Goal: Task Accomplishment & Management: Manage account settings

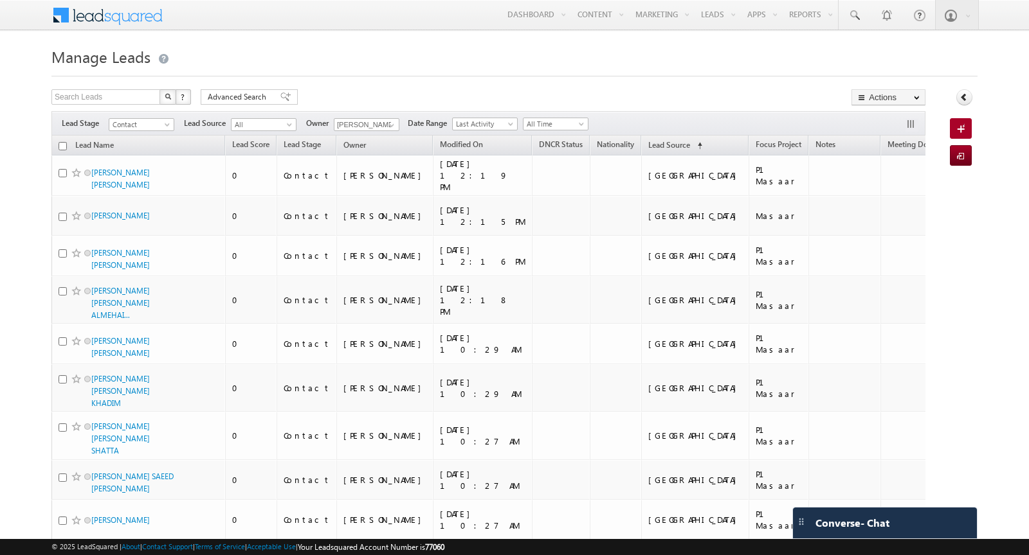
click at [62, 144] on input "checkbox" at bounding box center [62, 146] width 8 height 8
checkbox input "true"
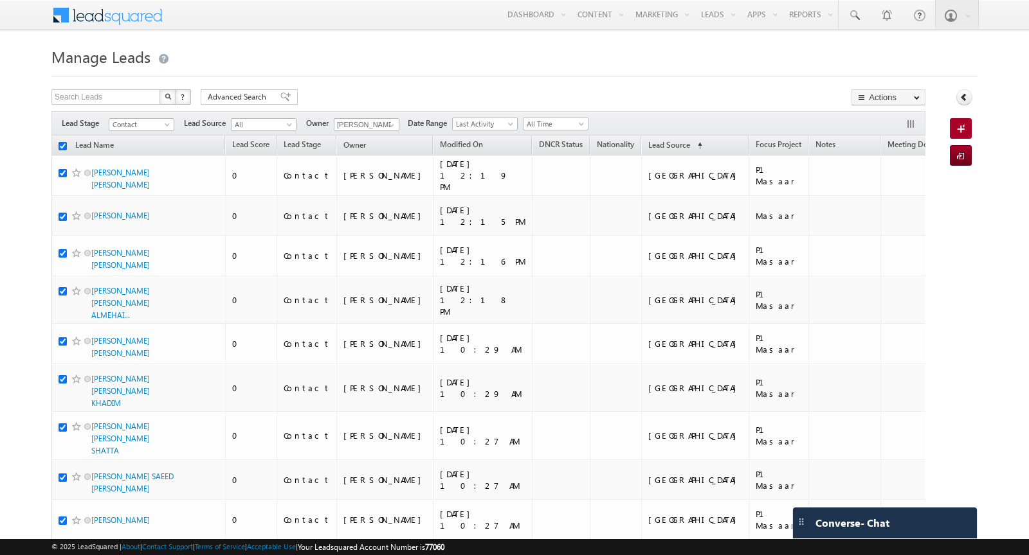
checkbox input "true"
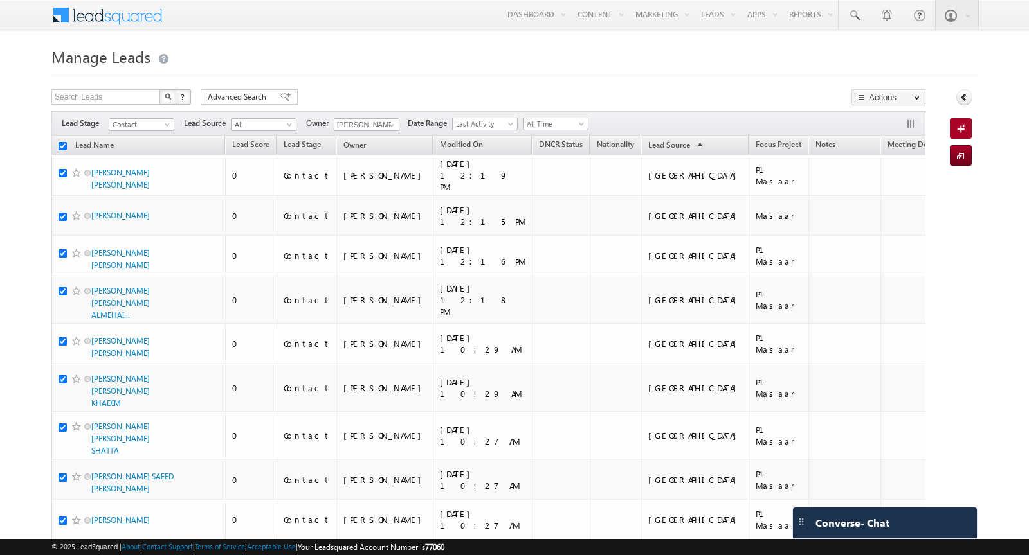
checkbox input "true"
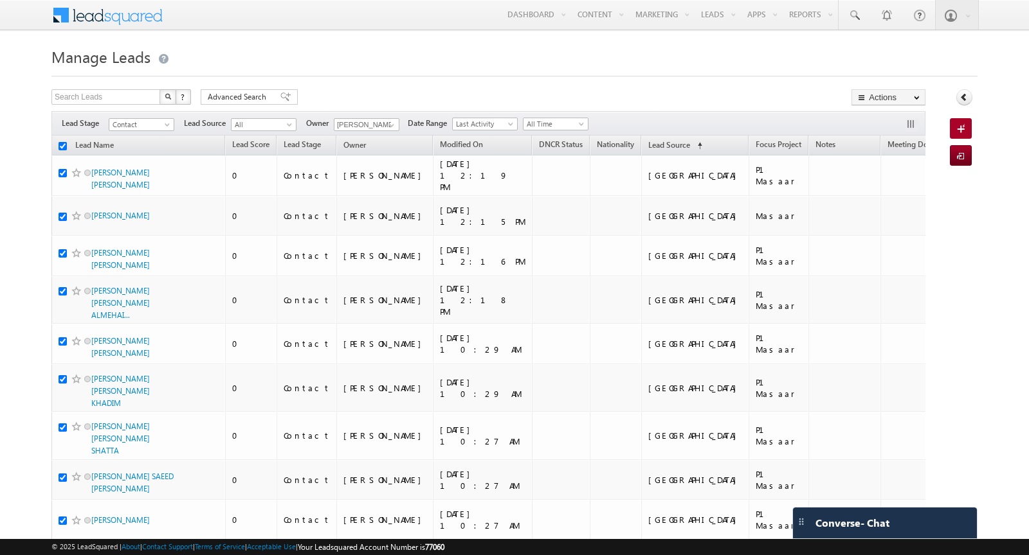
checkbox input "true"
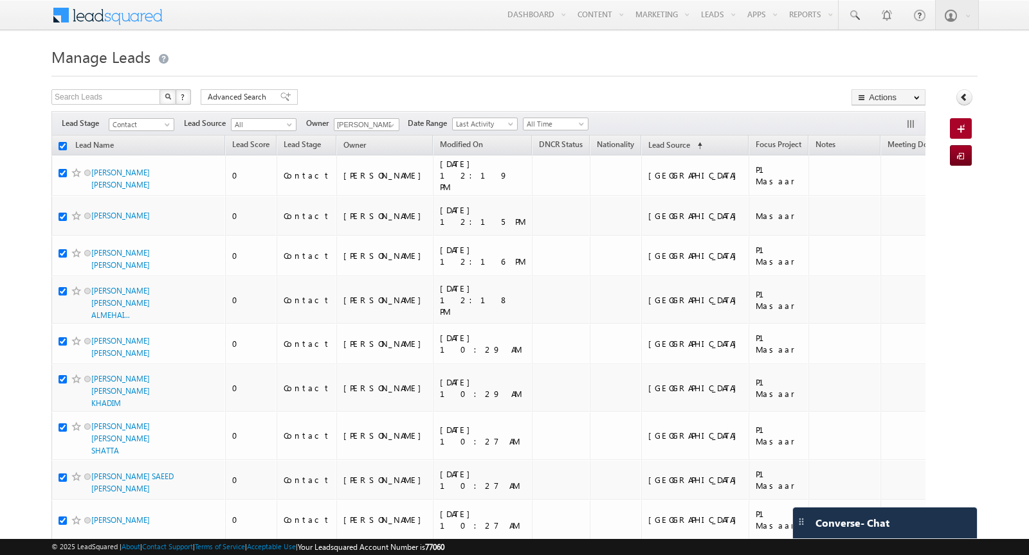
checkbox input "true"
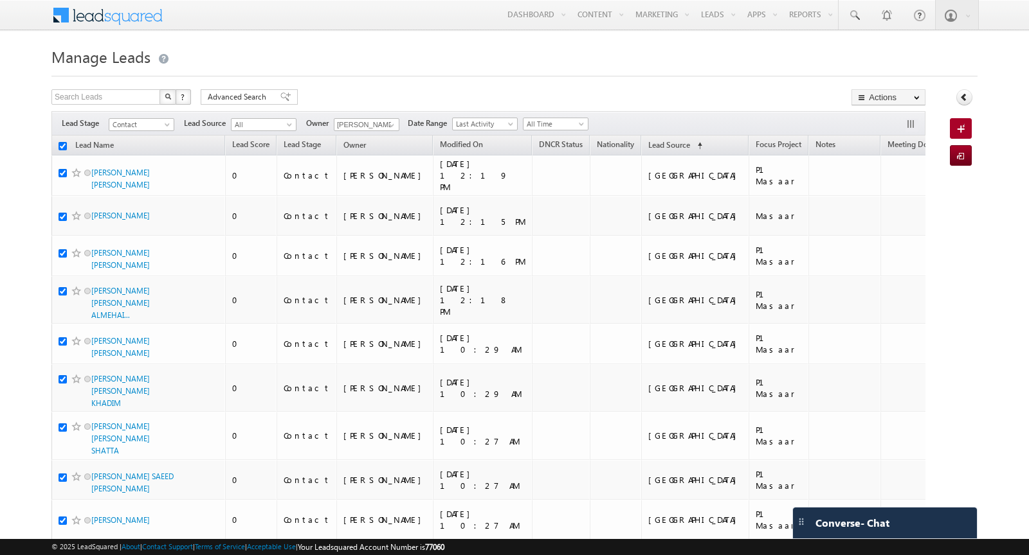
checkbox input "true"
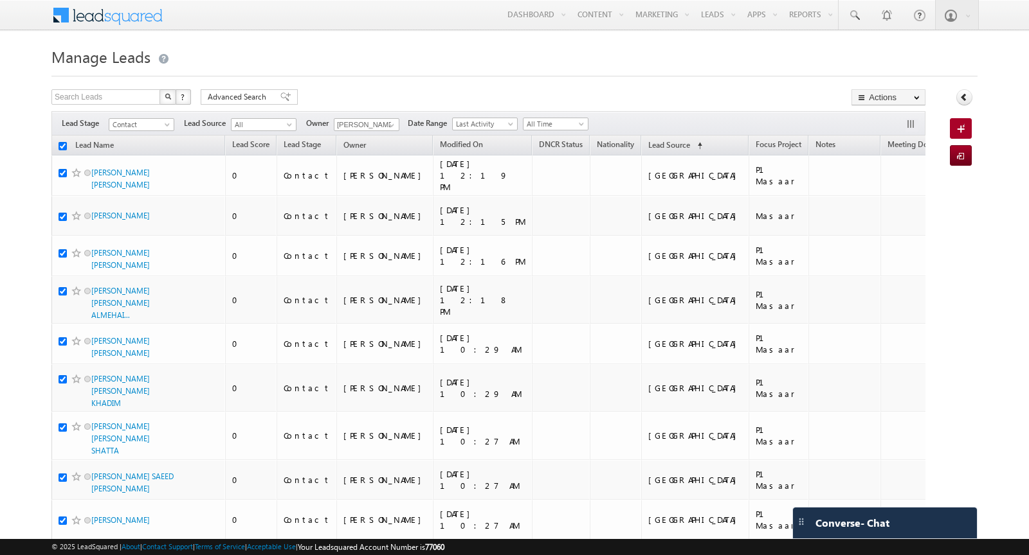
checkbox input "true"
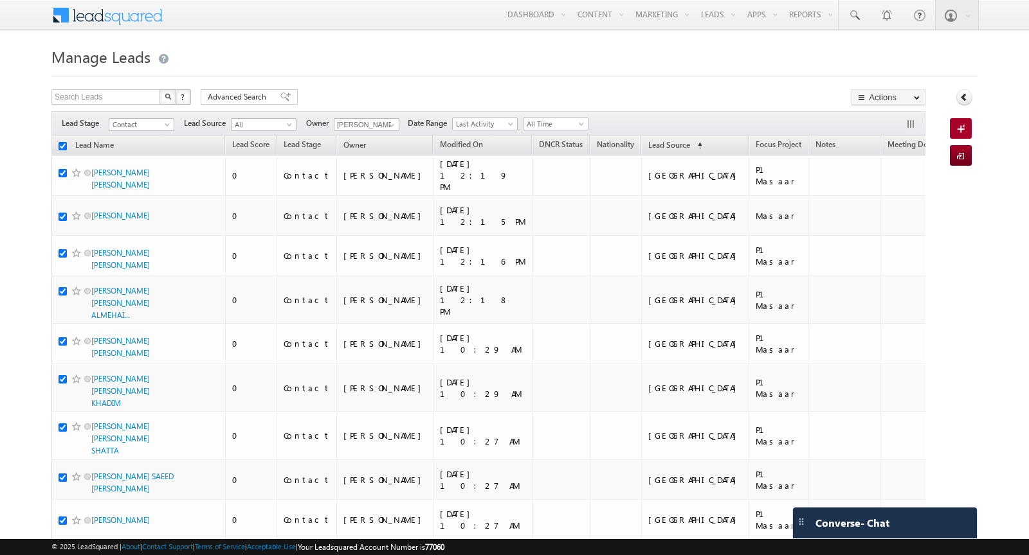
checkbox input "true"
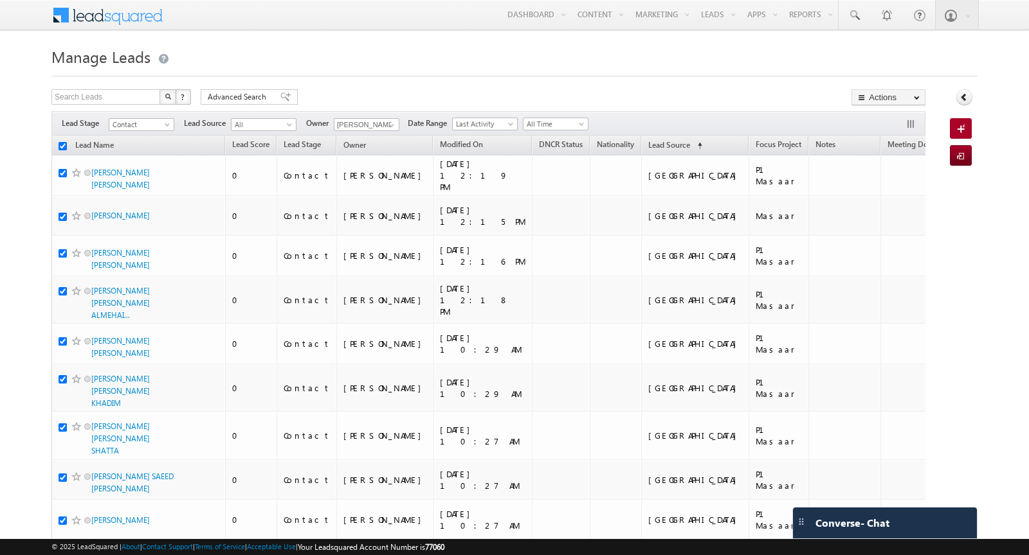
checkbox input "true"
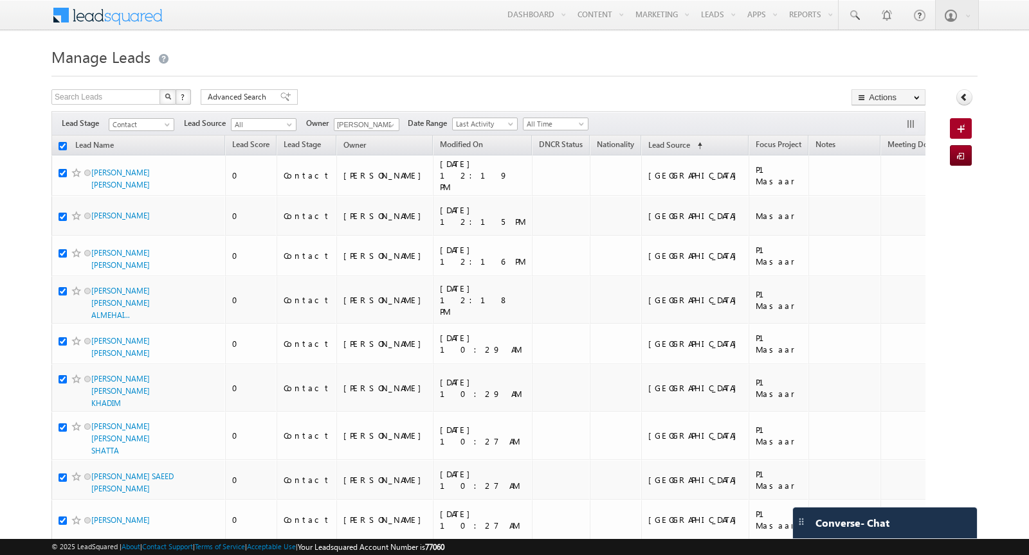
checkbox input "true"
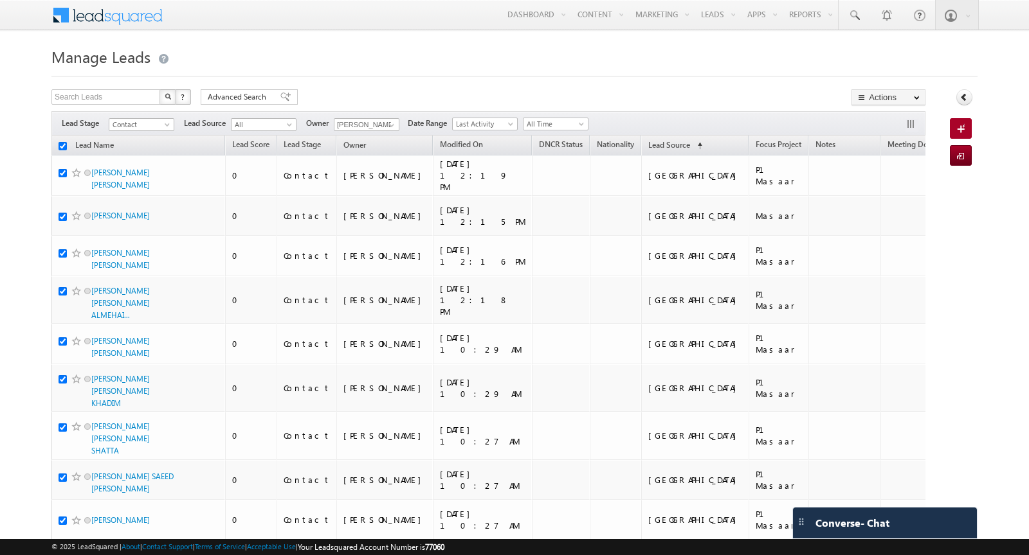
checkbox input "true"
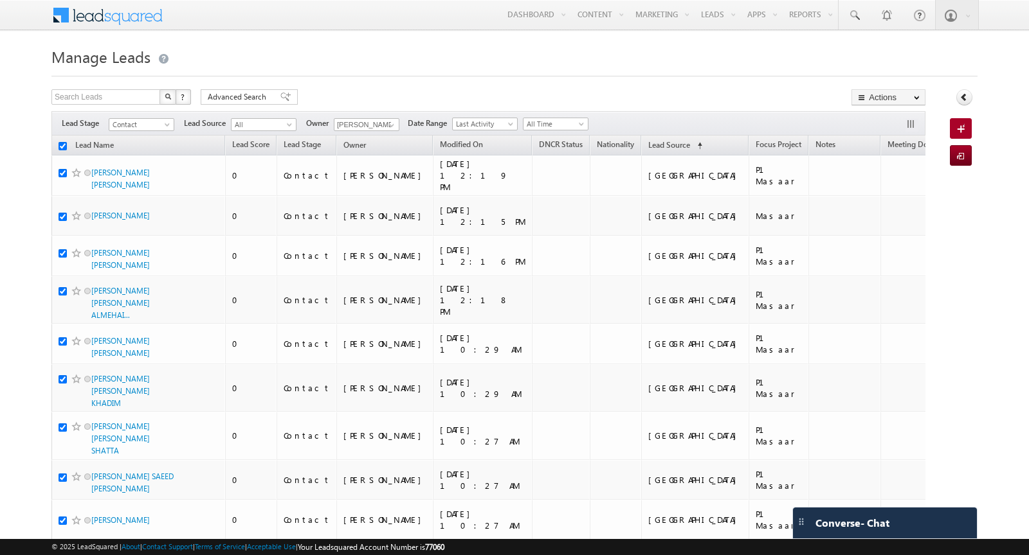
checkbox input "true"
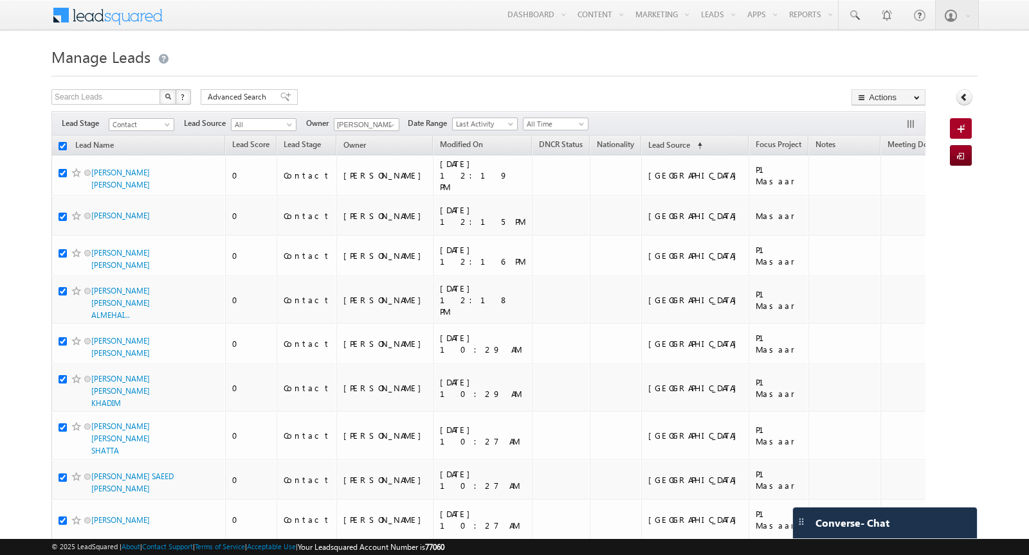
checkbox input "true"
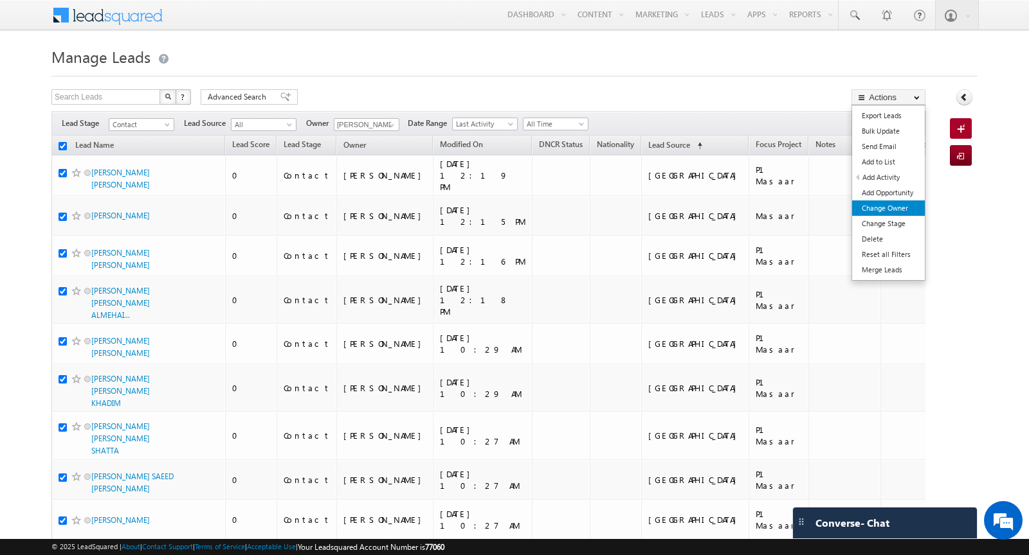
click at [913, 211] on link "Change Owner" at bounding box center [888, 208] width 73 height 15
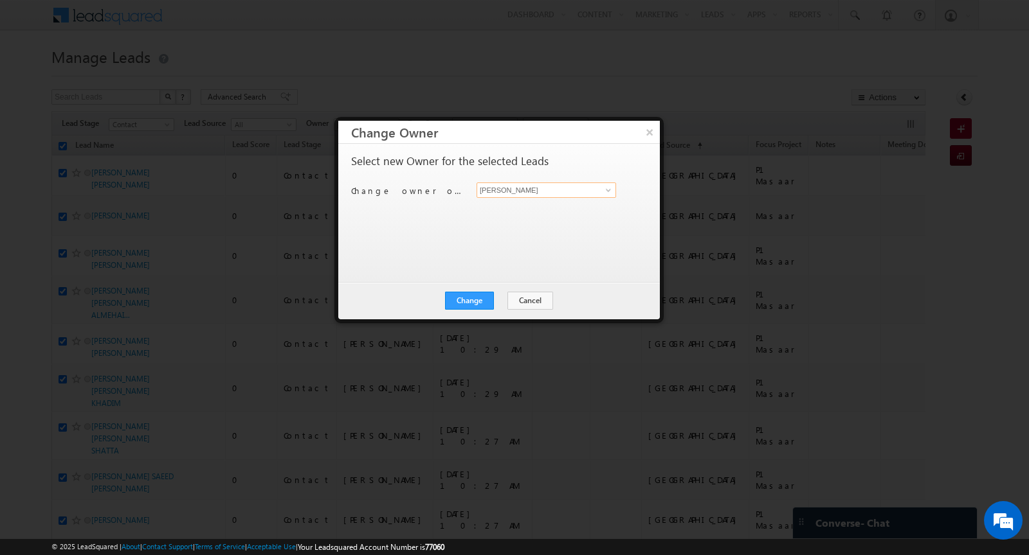
click at [554, 188] on input "[PERSON_NAME]" at bounding box center [545, 190] width 139 height 15
click at [600, 195] on link at bounding box center [606, 190] width 16 height 13
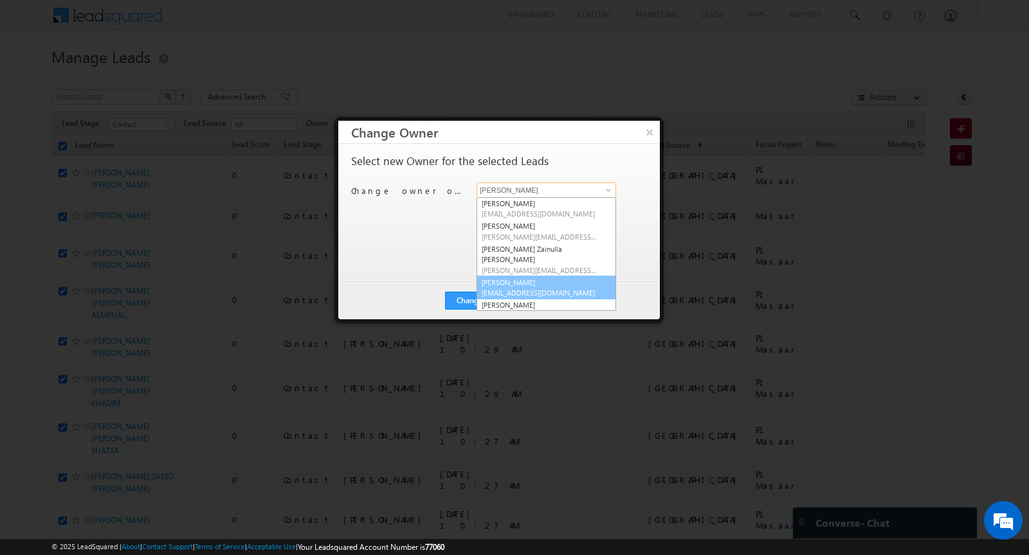
scroll to position [206, 0]
click at [545, 276] on link "Yash Bhandilkar yash.bhandilkar@indglobal.ae" at bounding box center [545, 288] width 139 height 24
type input "Yash Bhandilkar"
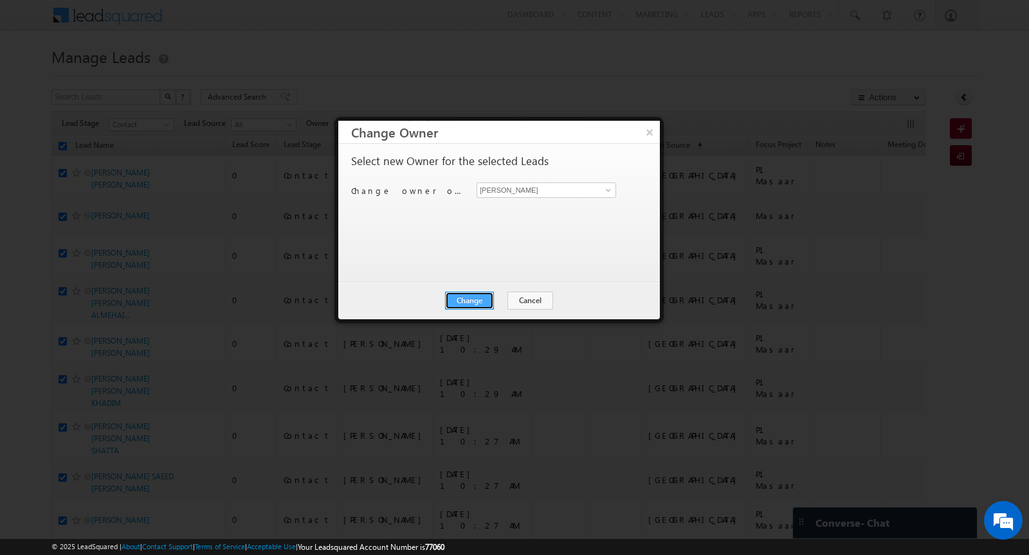
click at [471, 300] on button "Change" at bounding box center [469, 301] width 49 height 18
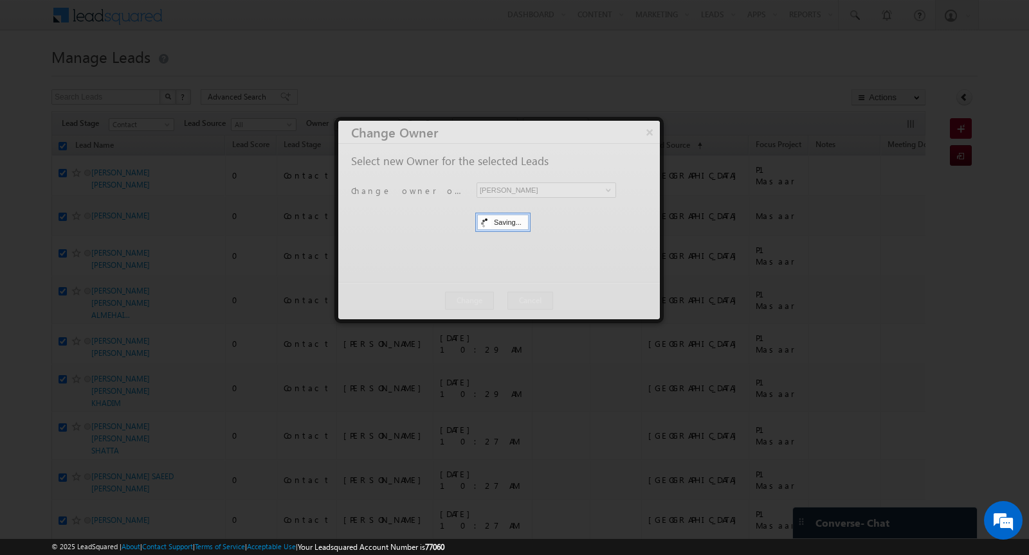
scroll to position [0, 0]
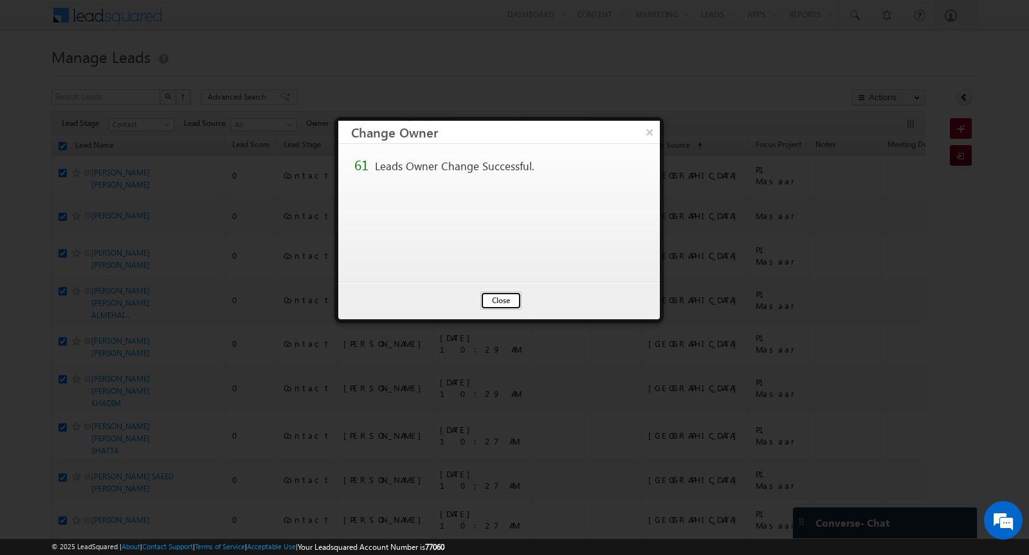
click at [506, 302] on button "Close" at bounding box center [500, 301] width 41 height 18
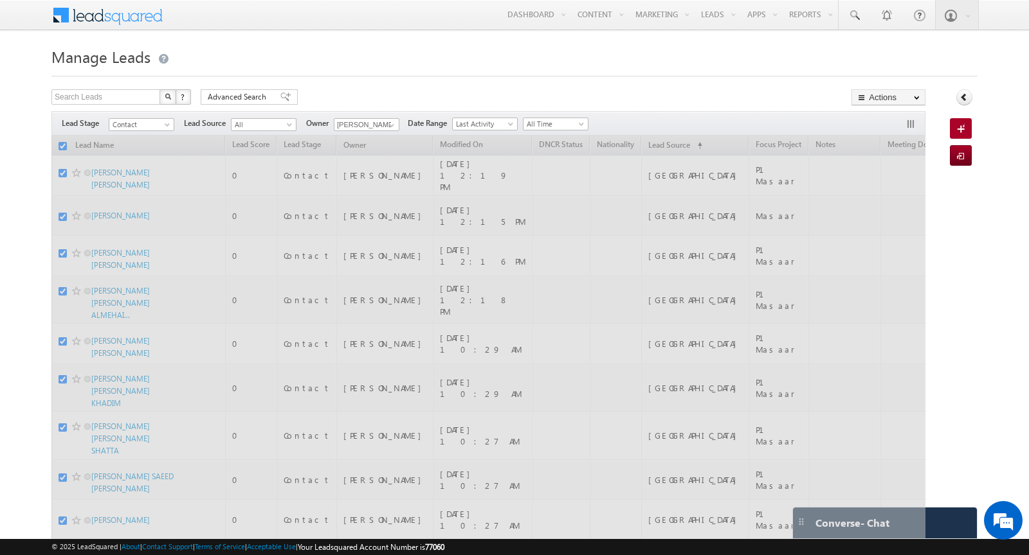
checkbox input "false"
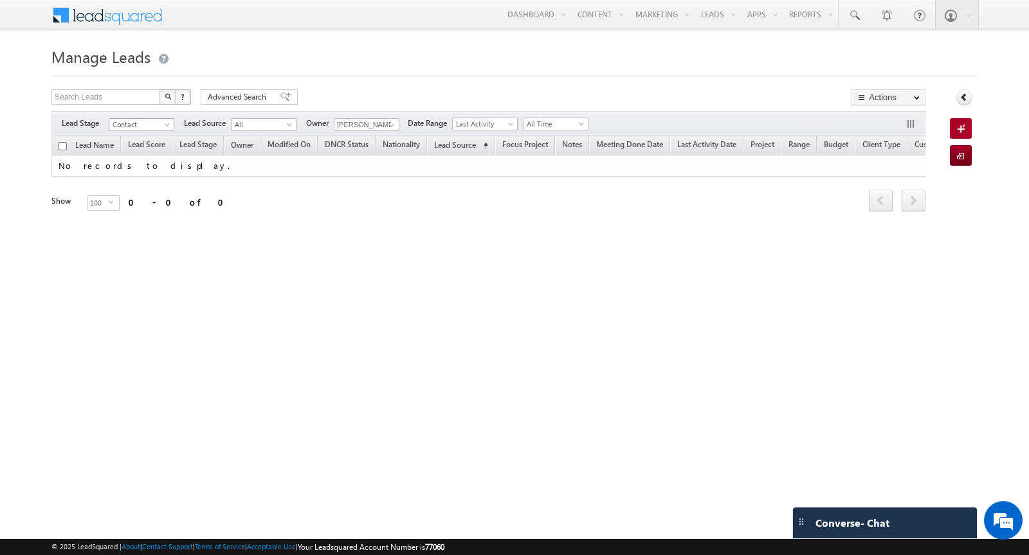
click at [158, 125] on span "Contact" at bounding box center [139, 125] width 61 height 12
click at [320, 216] on div "Lead Name Lead Score Lead Stage Owner Modified On Range" at bounding box center [488, 184] width 874 height 96
click at [358, 75] on div at bounding box center [514, 72] width 926 height 8
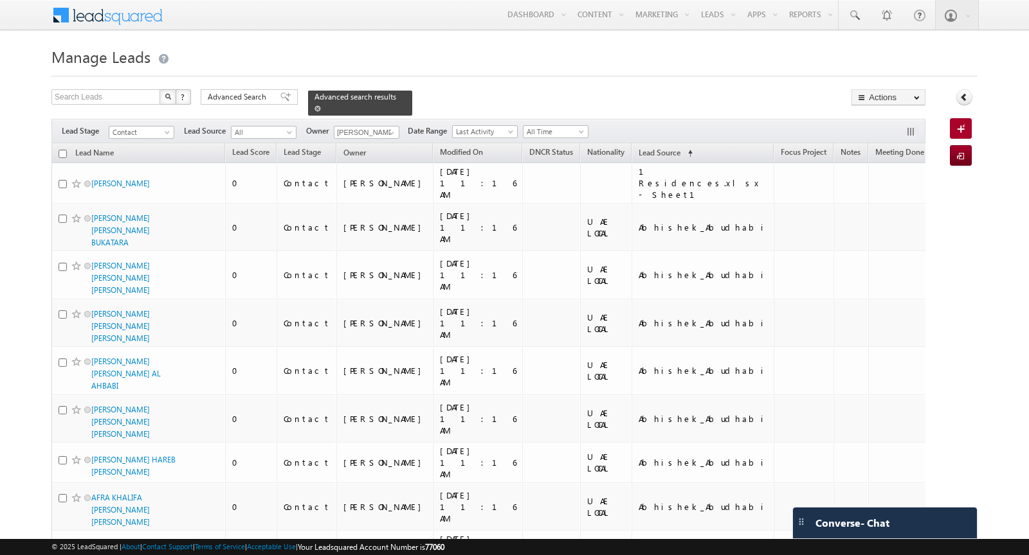
click at [314, 108] on span at bounding box center [317, 108] width 6 height 6
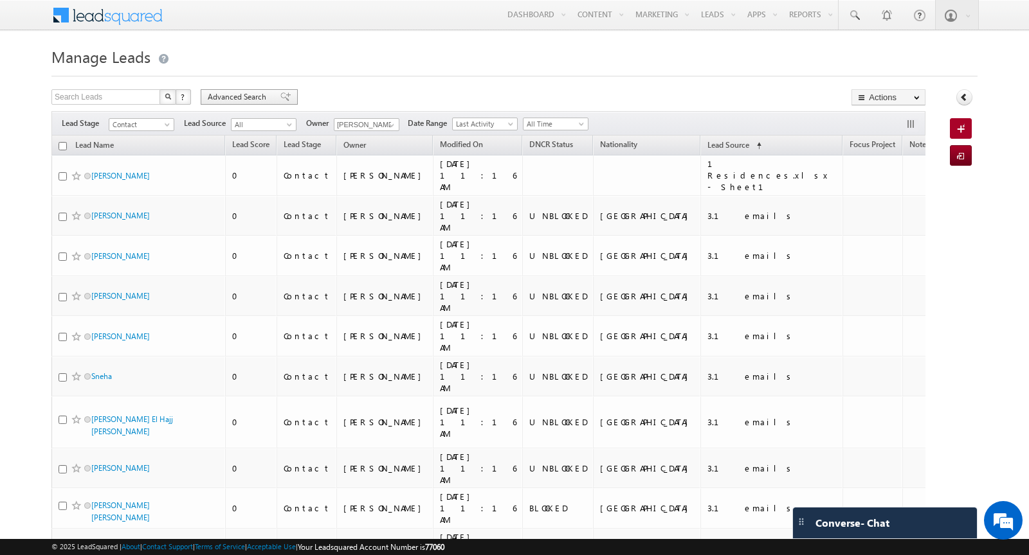
click at [248, 98] on span "Advanced Search" at bounding box center [239, 97] width 62 height 12
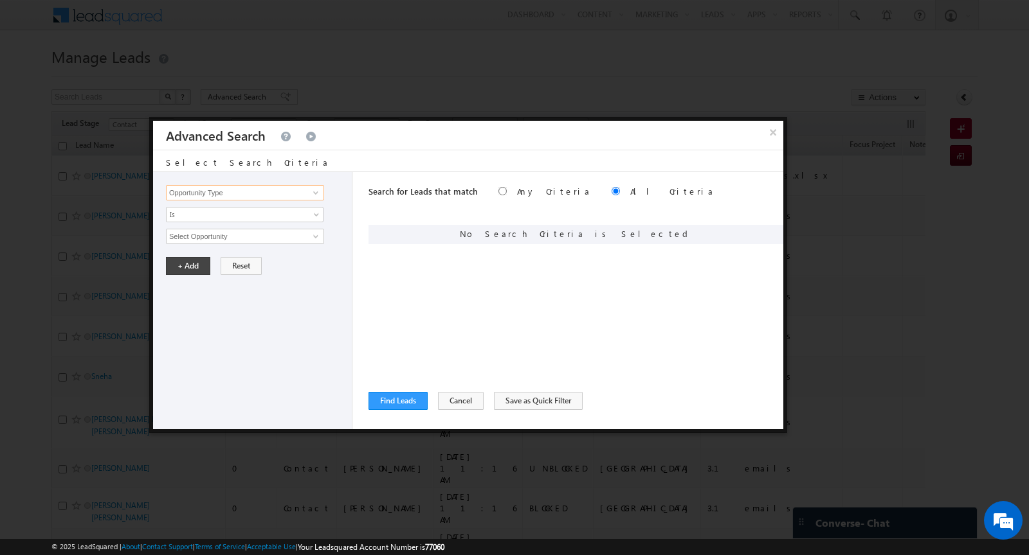
click at [294, 193] on input "Opportunity Type" at bounding box center [245, 192] width 158 height 15
click at [274, 230] on link "Lead Source" at bounding box center [245, 232] width 158 height 15
type input "Lead Source"
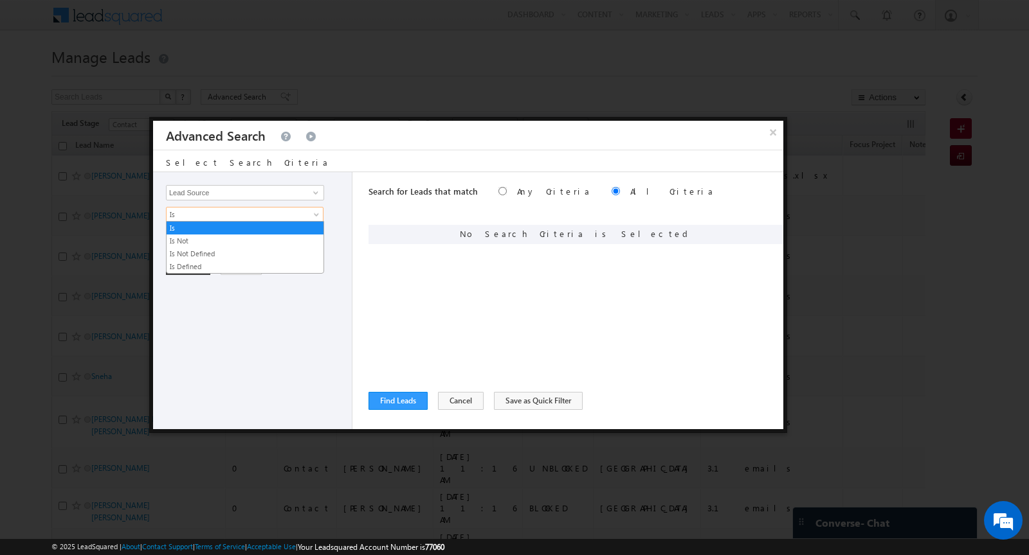
click at [229, 214] on span "Is" at bounding box center [235, 215] width 139 height 12
click at [216, 226] on link "Is" at bounding box center [244, 228] width 157 height 12
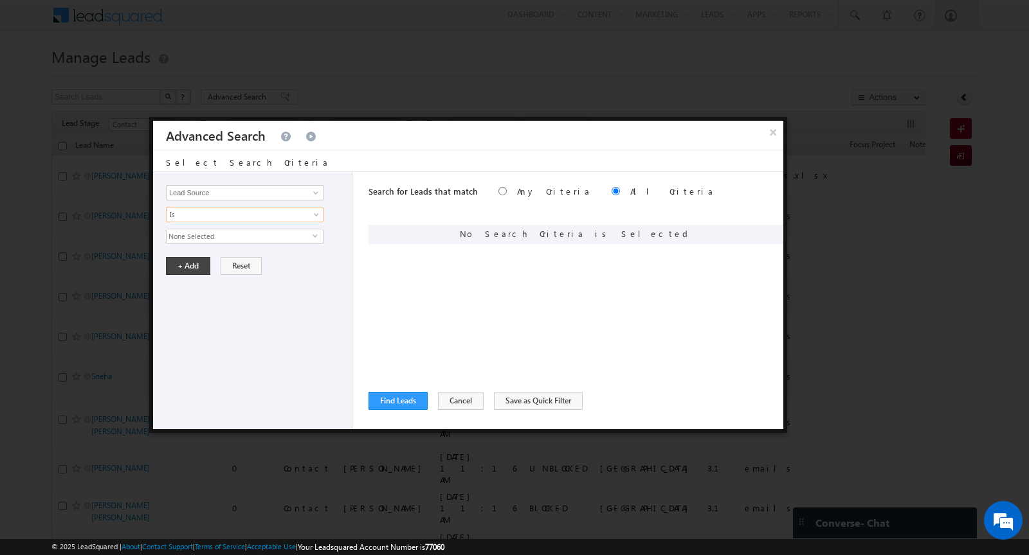
click at [212, 237] on span "None Selected" at bounding box center [239, 236] width 146 height 14
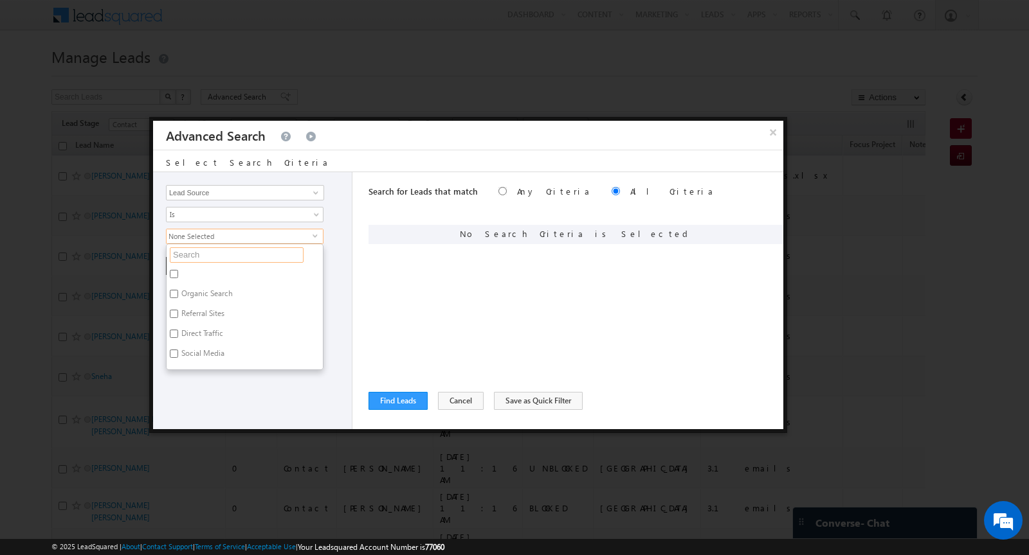
click at [201, 256] on input "text" at bounding box center [237, 254] width 134 height 15
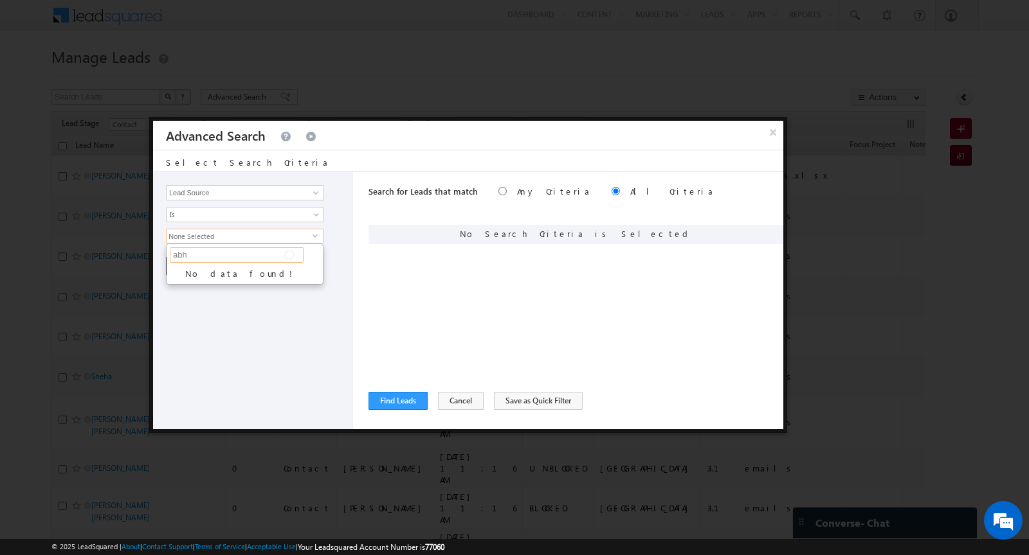
type input "ab"
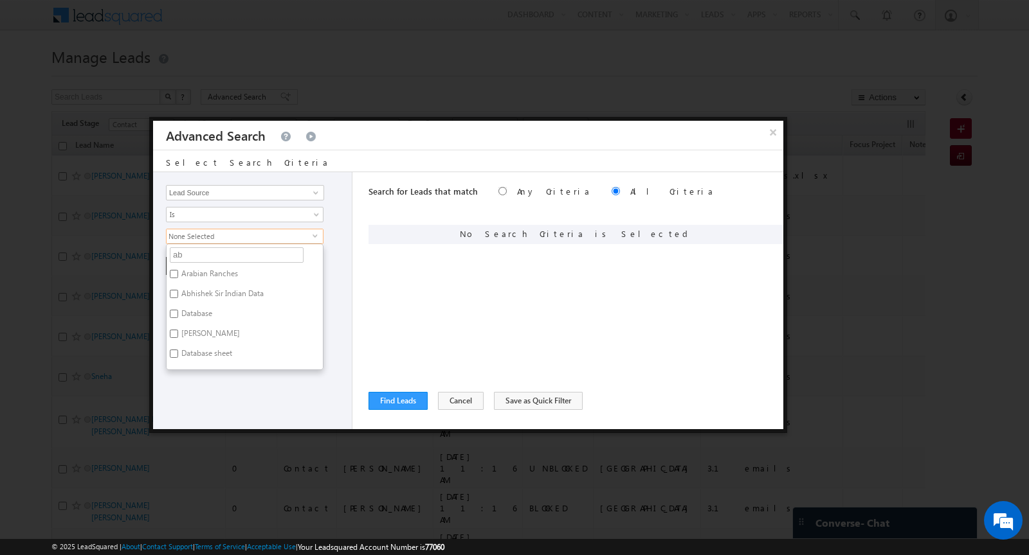
type input "abu"
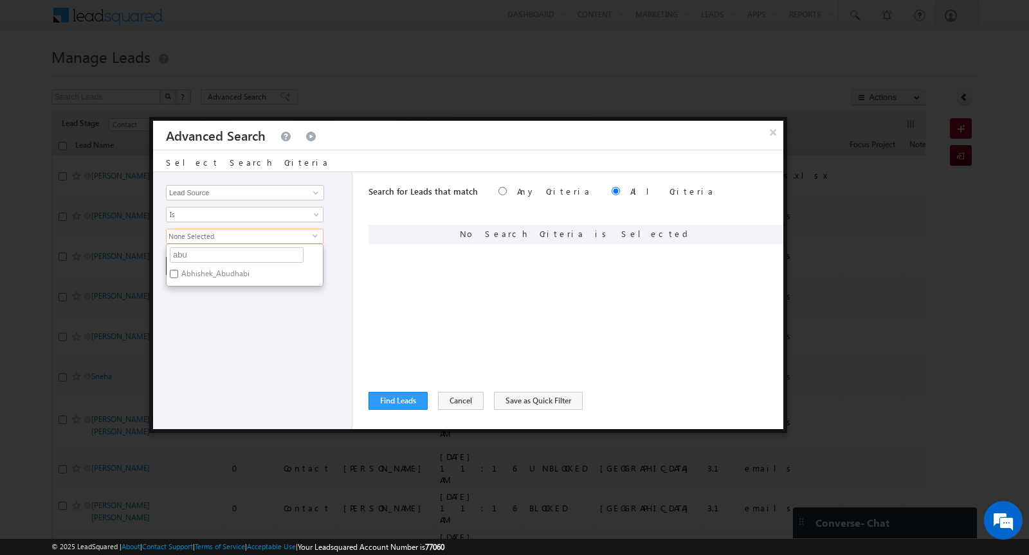
click at [178, 267] on label "Abhishek_Abudhabi" at bounding box center [214, 276] width 96 height 20
click at [178, 270] on input "Abhishek_Abudhabi" at bounding box center [174, 274] width 8 height 8
checkbox input "true"
click at [208, 328] on div "Opportunity Type Lead Activity Task Sales Group Prospect Id Address 1 Address 2…" at bounding box center [252, 300] width 199 height 257
click at [195, 261] on button "+ Add" at bounding box center [188, 266] width 44 height 18
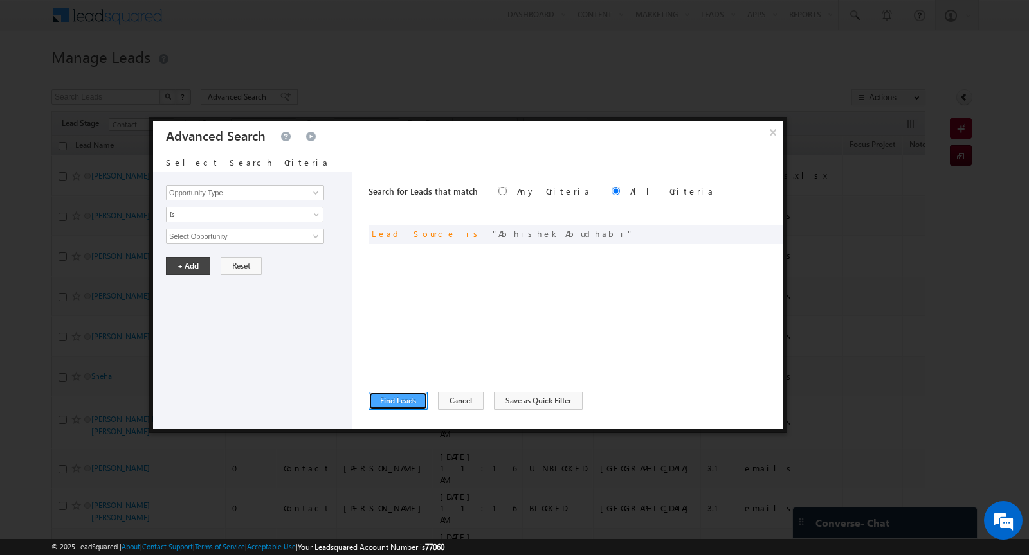
click at [397, 404] on button "Find Leads" at bounding box center [397, 401] width 59 height 18
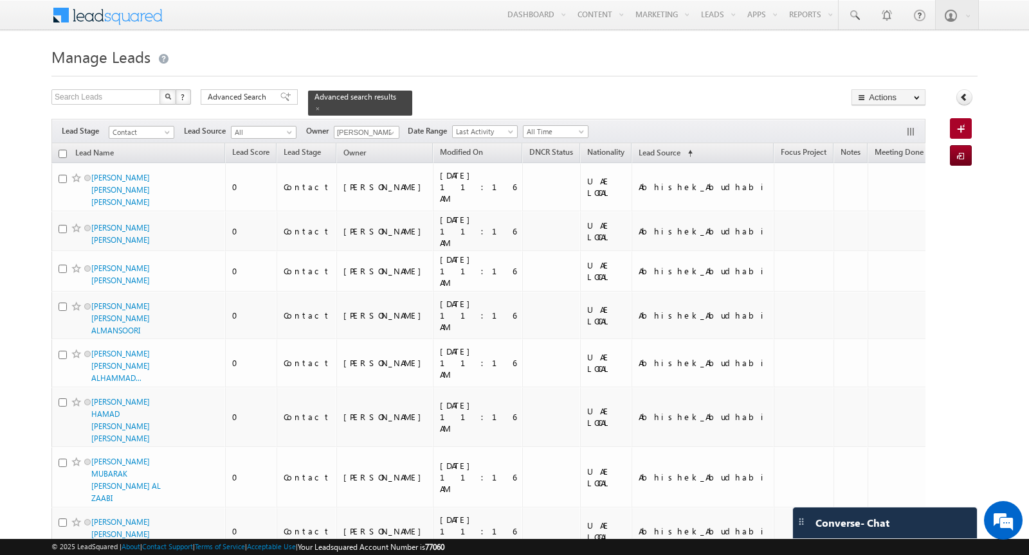
click at [64, 153] on input "checkbox" at bounding box center [62, 154] width 8 height 8
checkbox input "true"
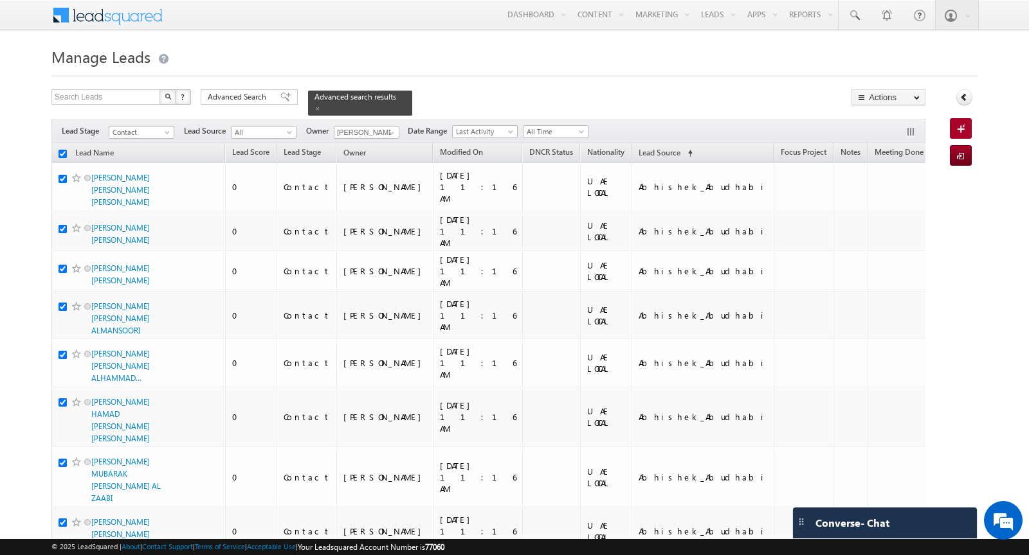
checkbox input "true"
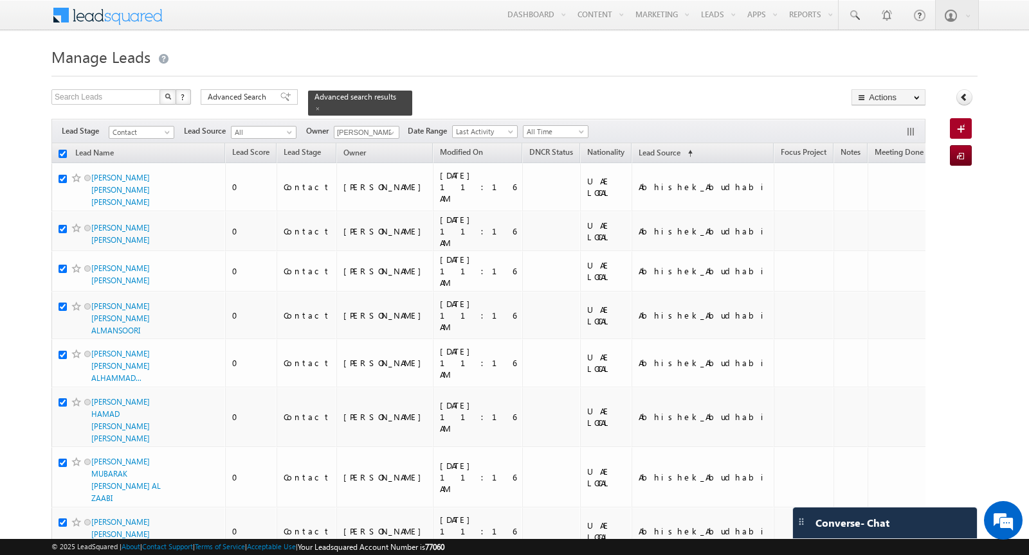
checkbox input "true"
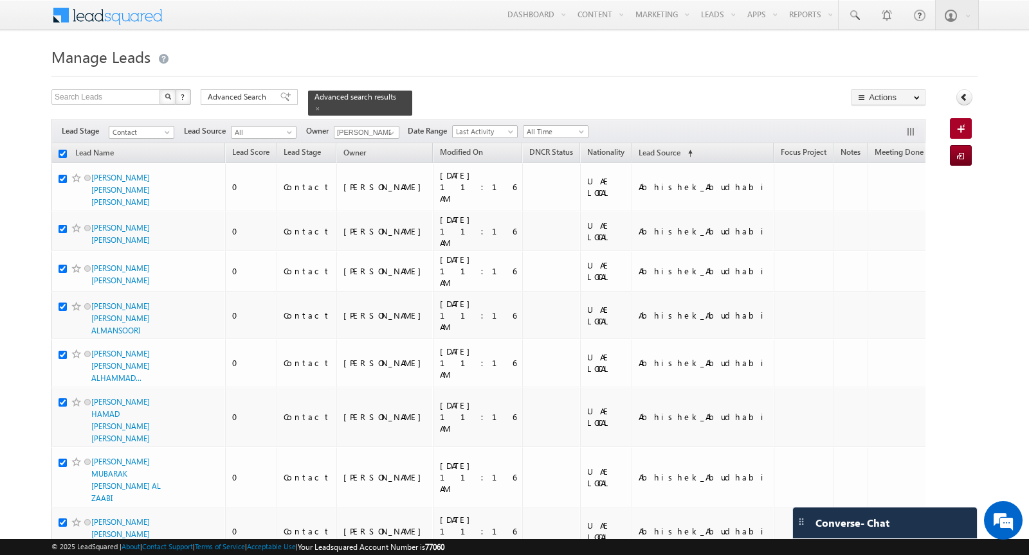
checkbox input "true"
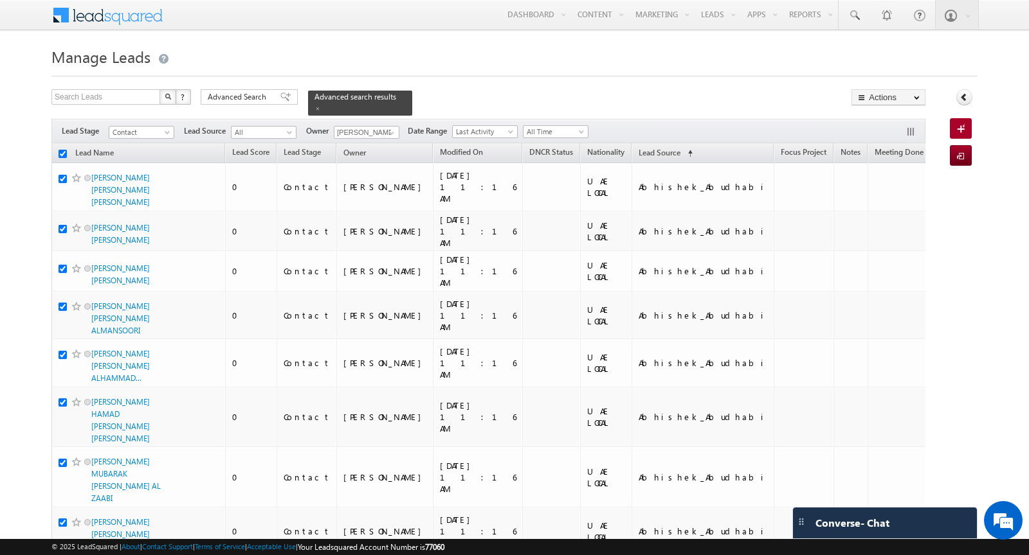
checkbox input "true"
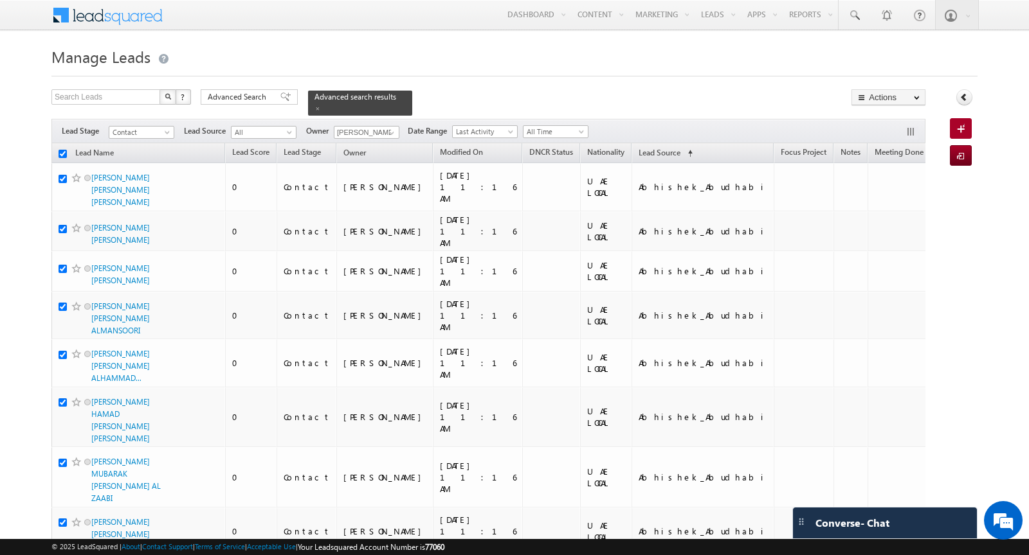
checkbox input "true"
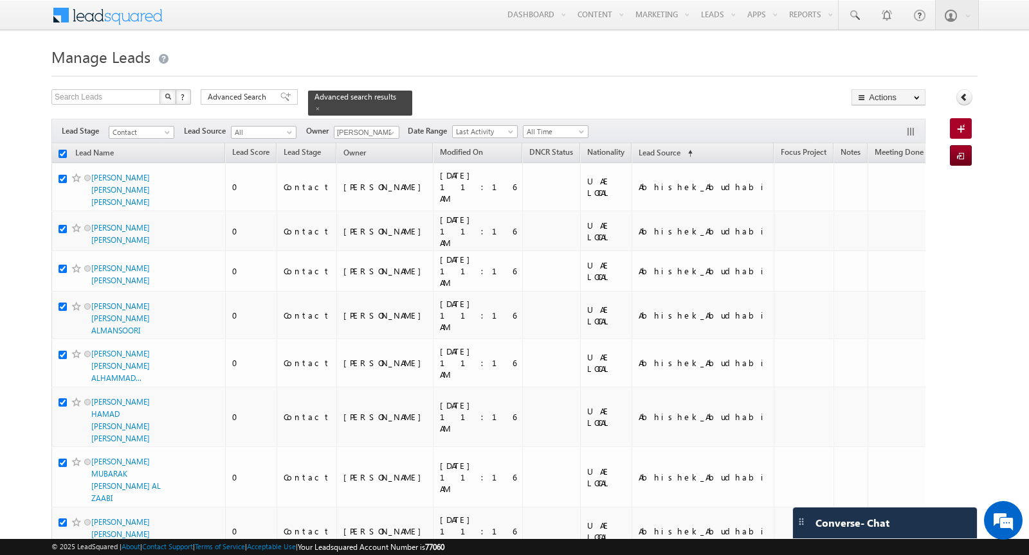
checkbox input "true"
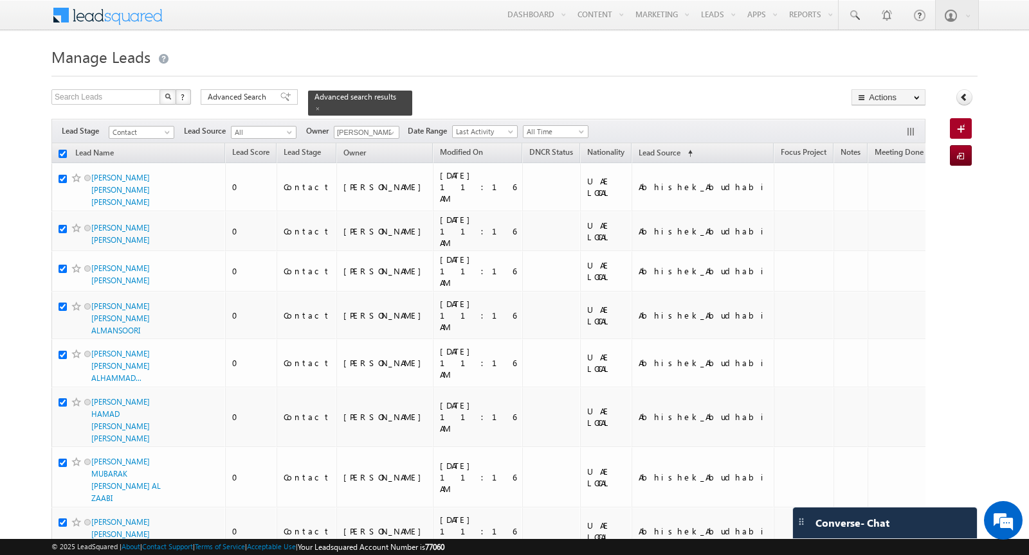
checkbox input "true"
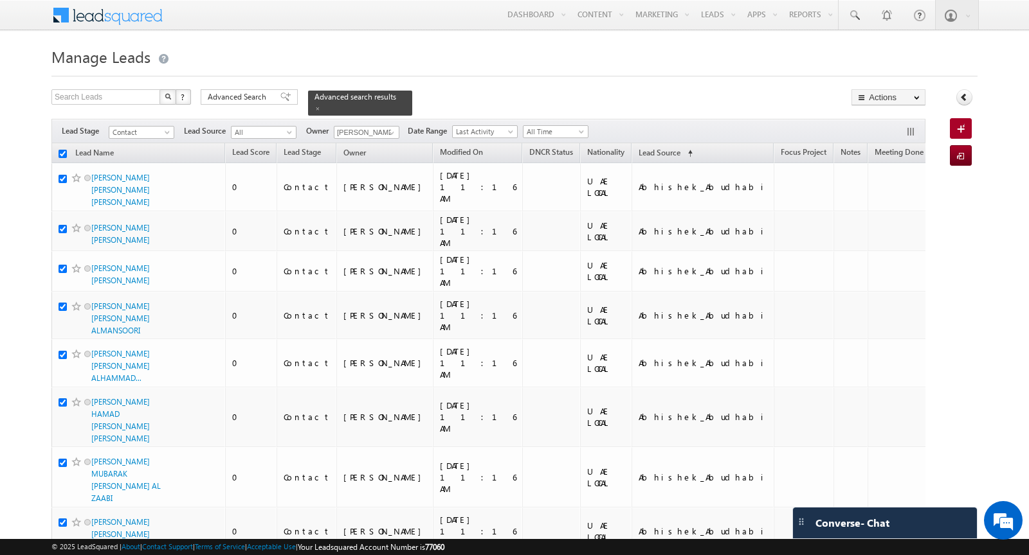
checkbox input "true"
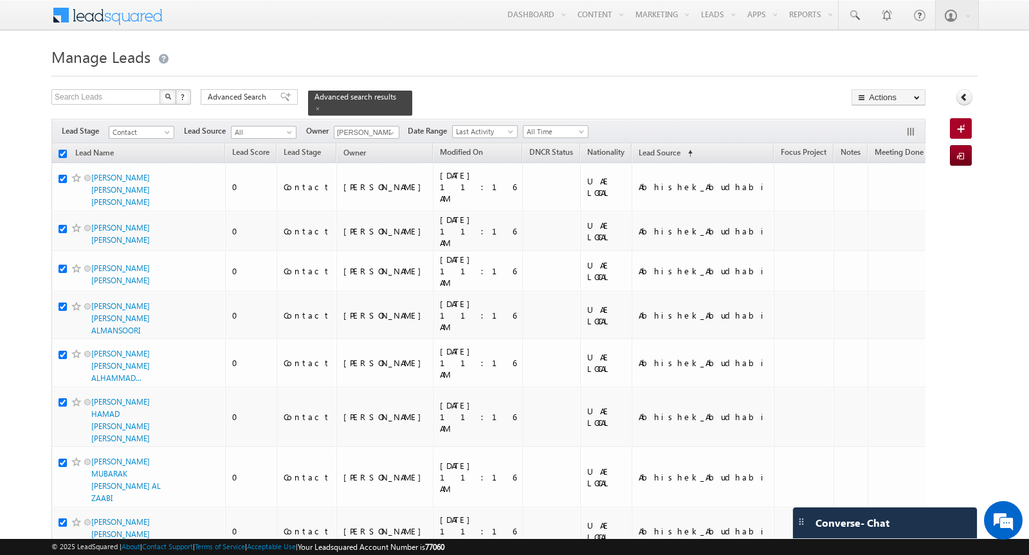
checkbox input "true"
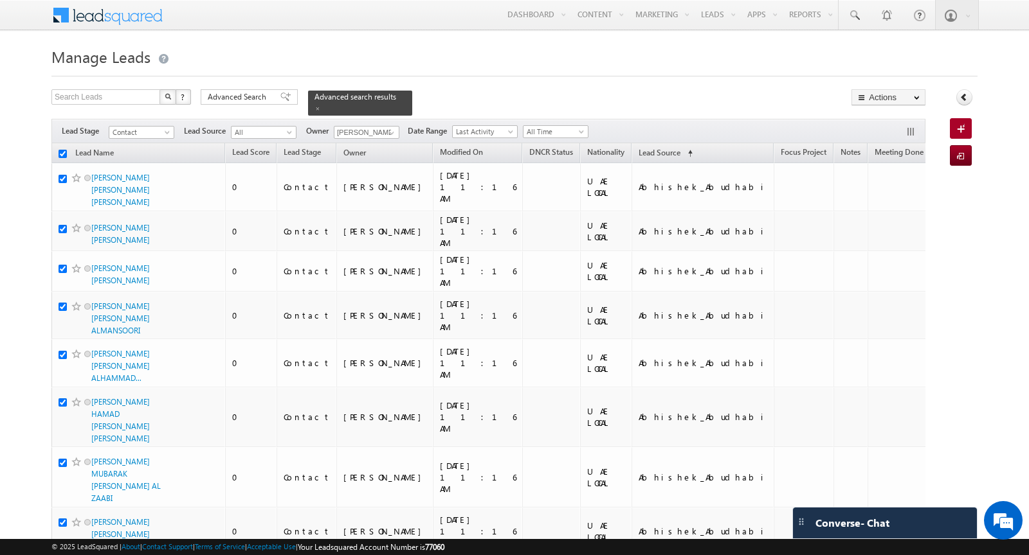
checkbox input "true"
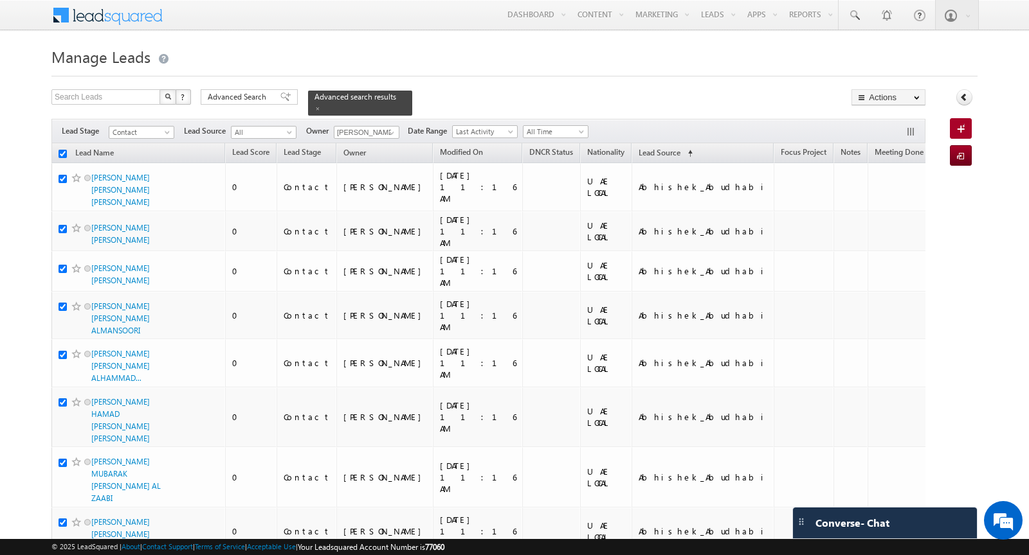
checkbox input "true"
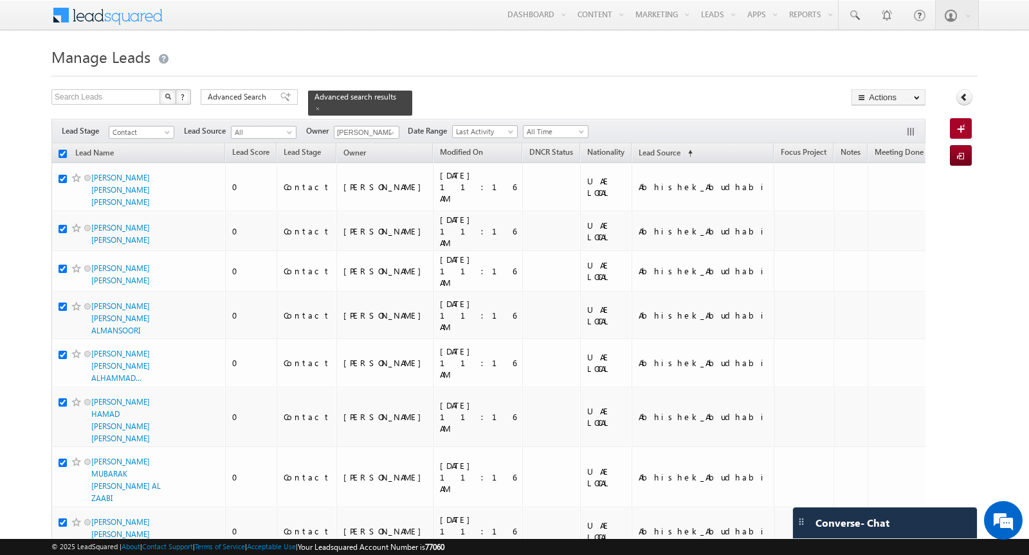
checkbox input "true"
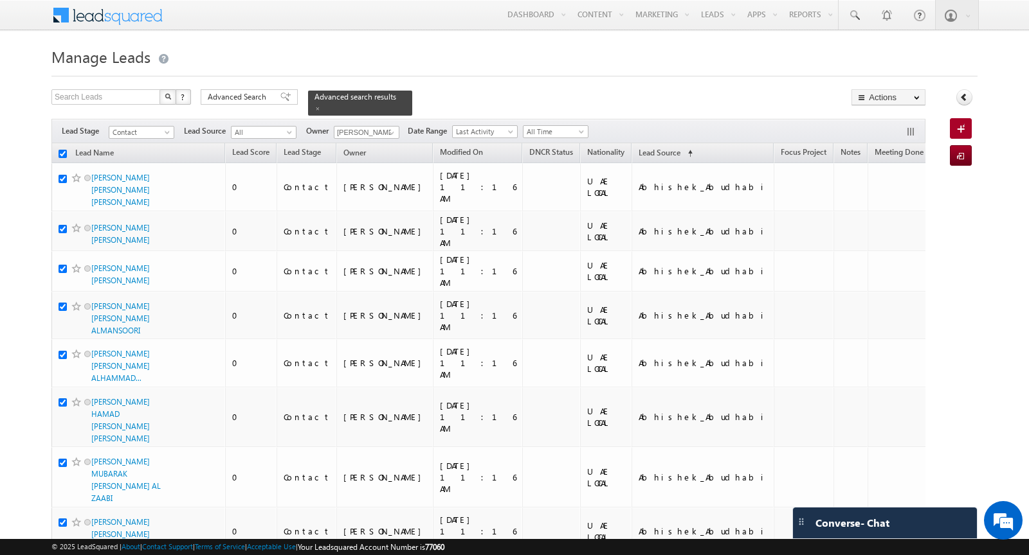
checkbox input "true"
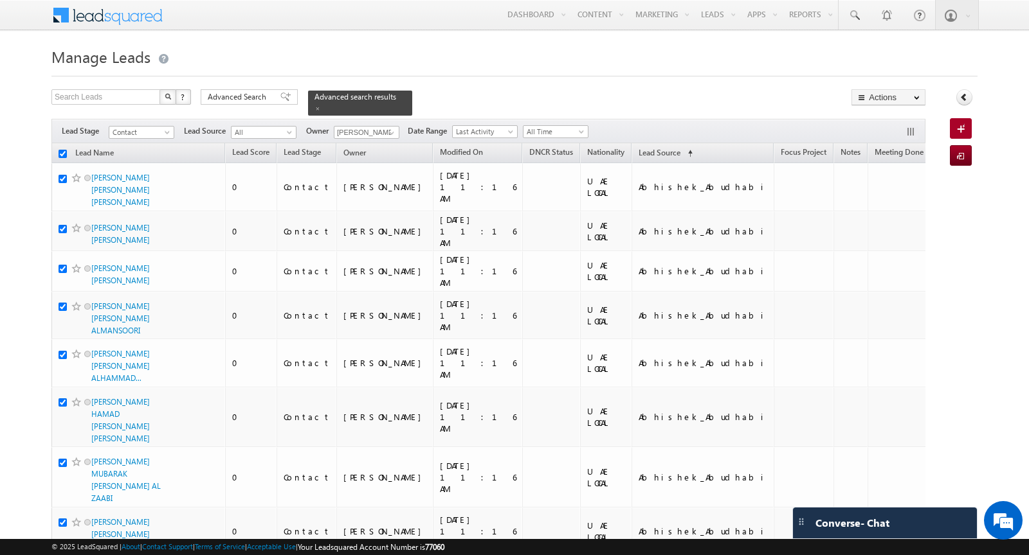
checkbox input "true"
click at [314, 109] on span at bounding box center [317, 108] width 6 height 6
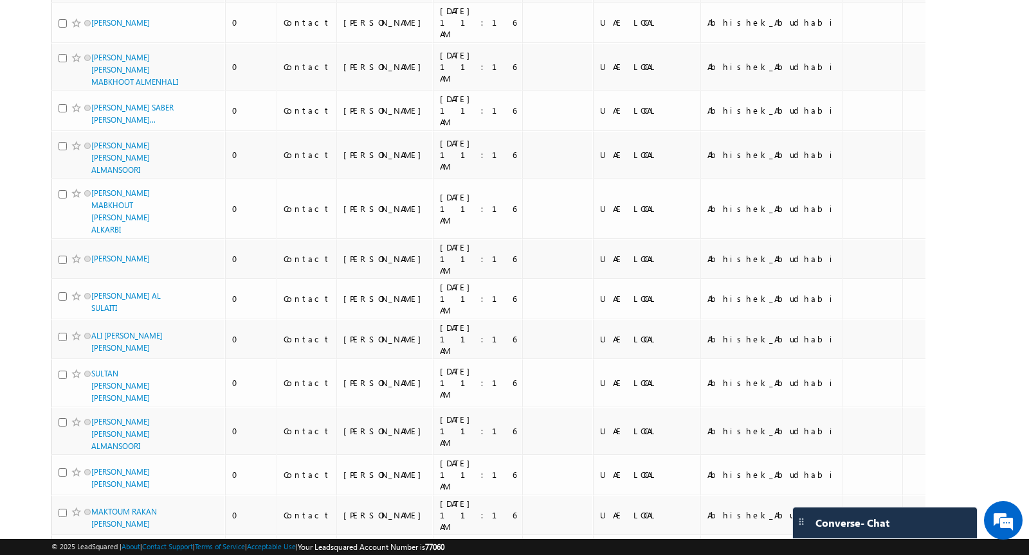
scroll to position [3616, 0]
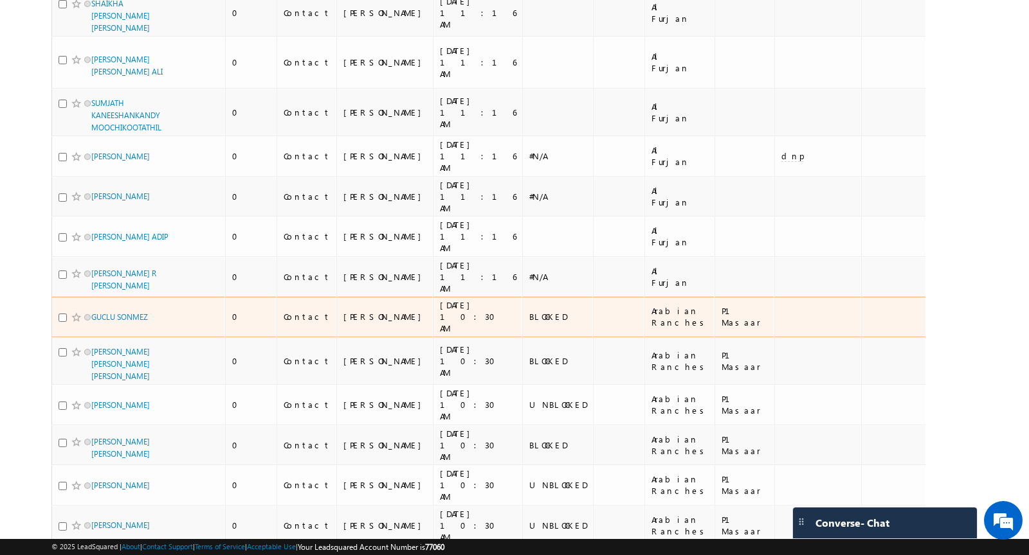
scroll to position [1067, 0]
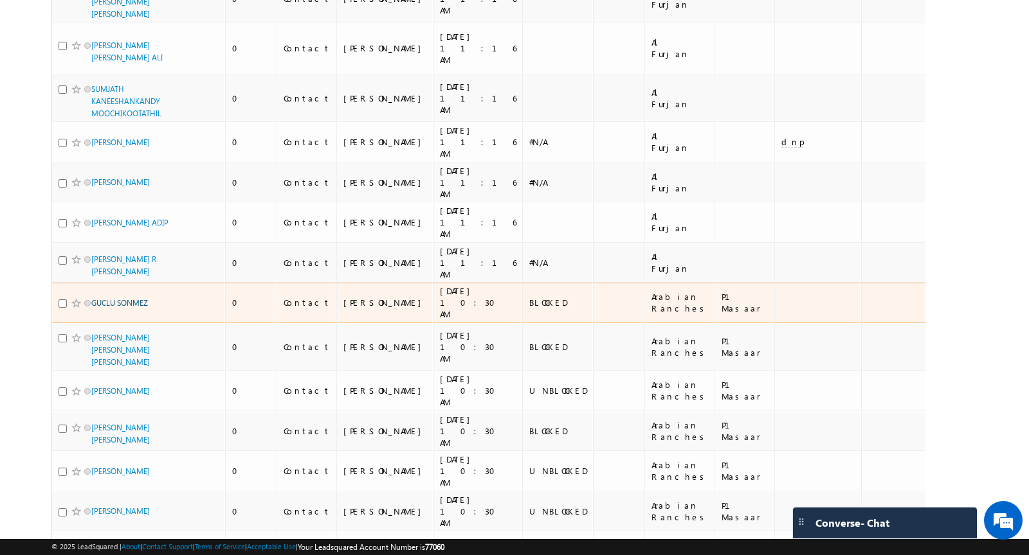
click at [116, 298] on link "GUCLU SONMEZ" at bounding box center [119, 303] width 57 height 10
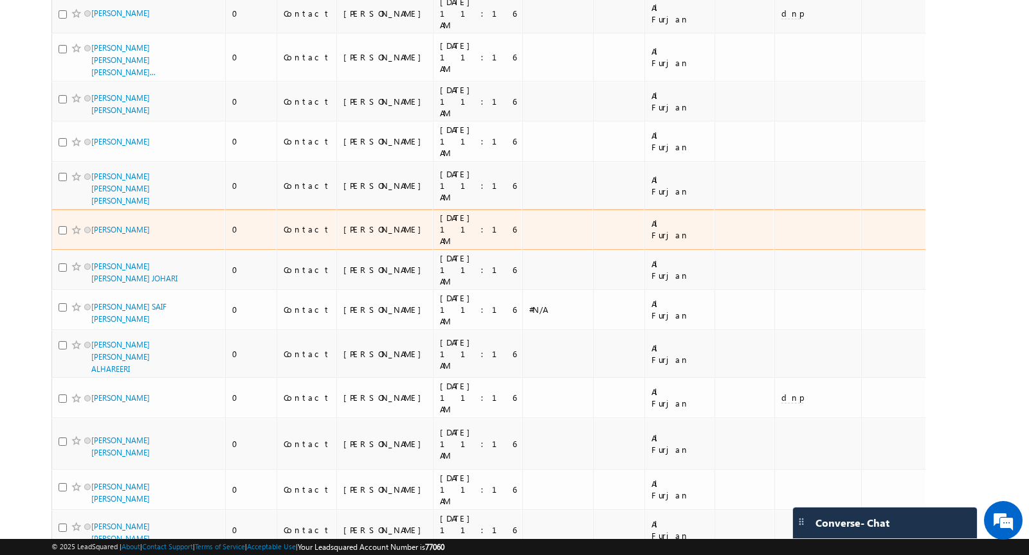
scroll to position [0, 0]
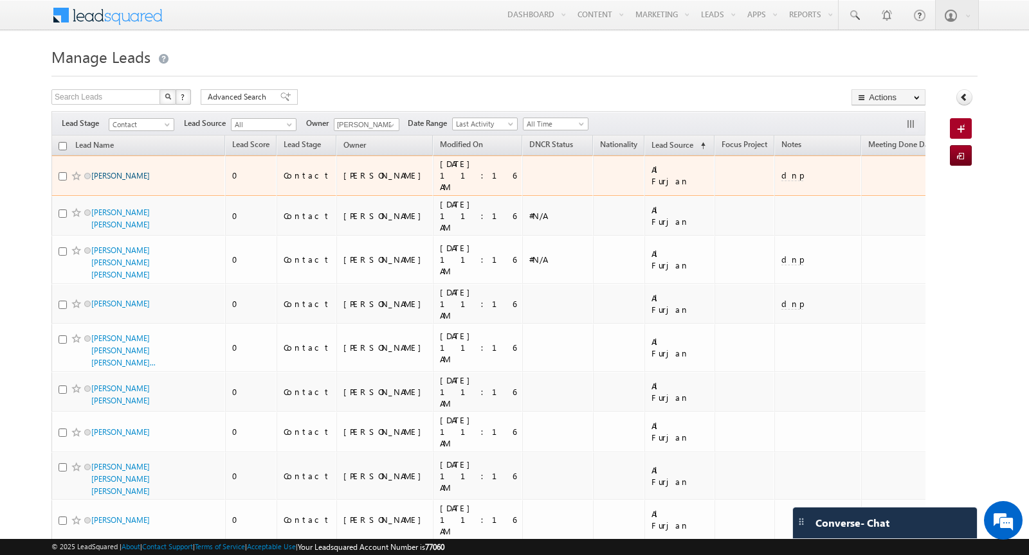
click at [118, 171] on link "[PERSON_NAME]" at bounding box center [120, 176] width 58 height 10
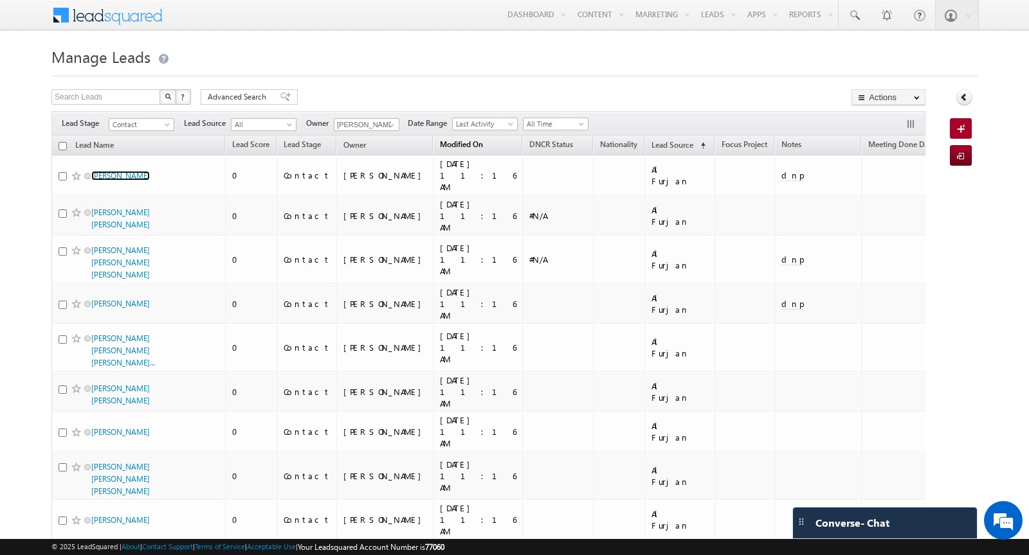
click at [440, 144] on span "Modified On" at bounding box center [461, 144] width 43 height 10
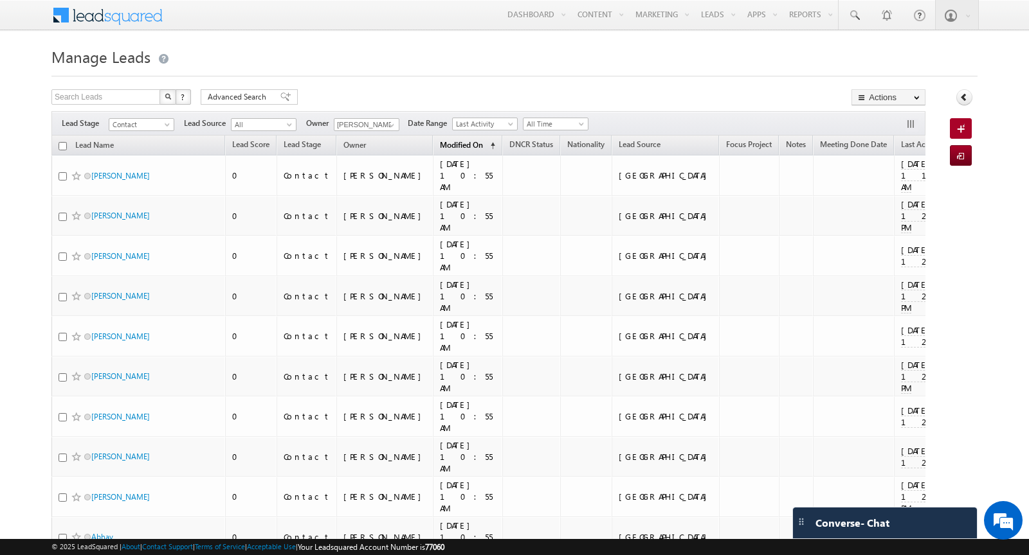
click at [440, 144] on span "Modified On" at bounding box center [461, 145] width 43 height 10
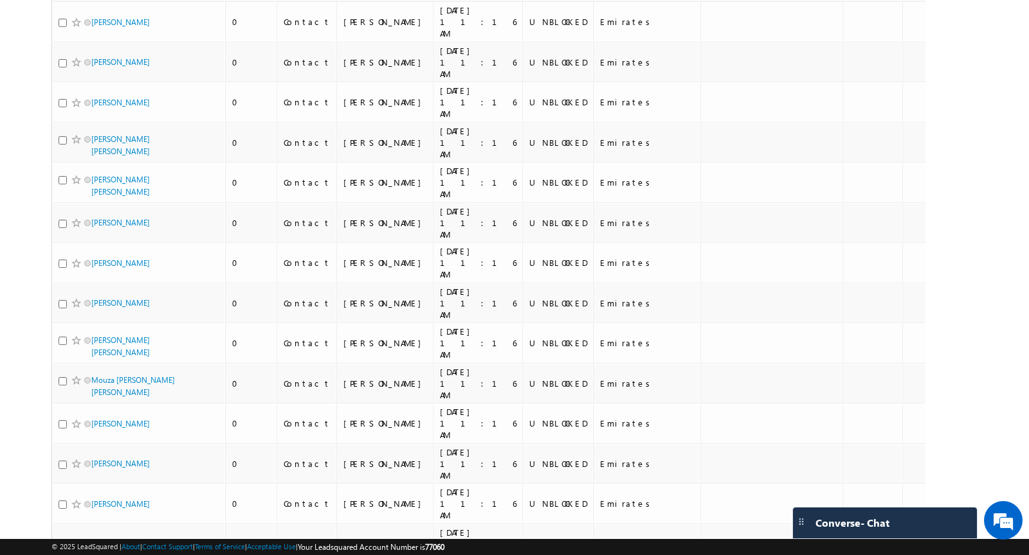
scroll to position [2957, 0]
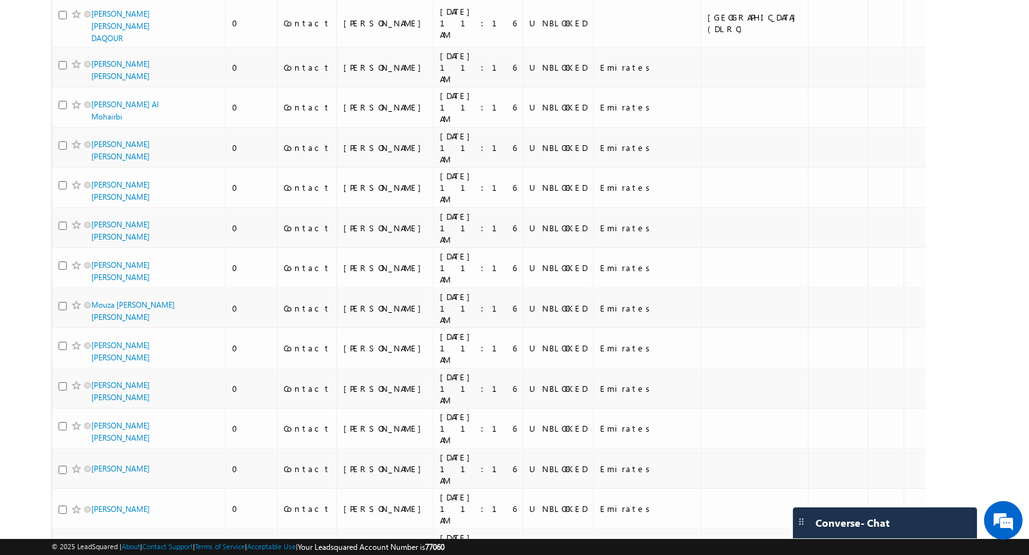
scroll to position [0, 0]
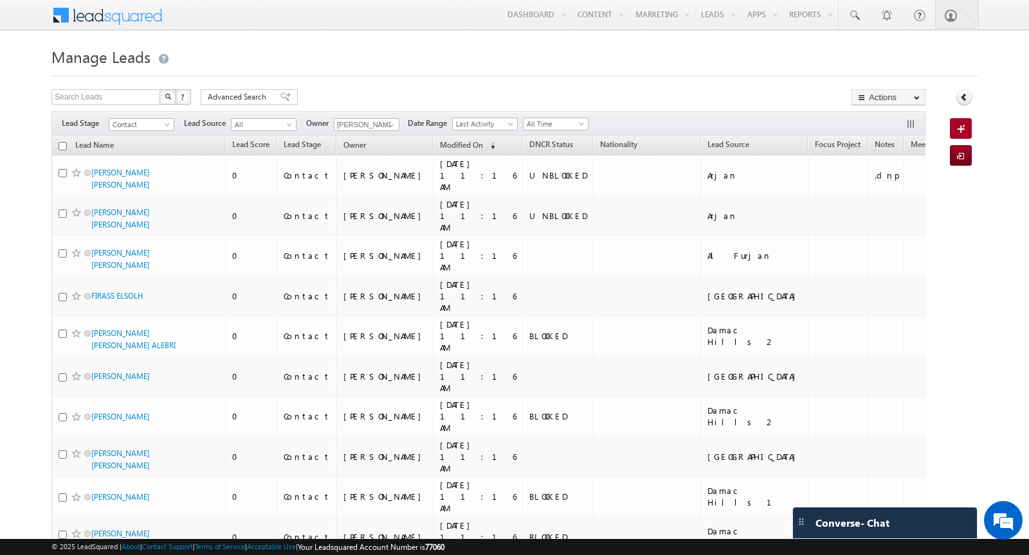
click at [66, 145] on input "checkbox" at bounding box center [62, 146] width 8 height 8
checkbox input "true"
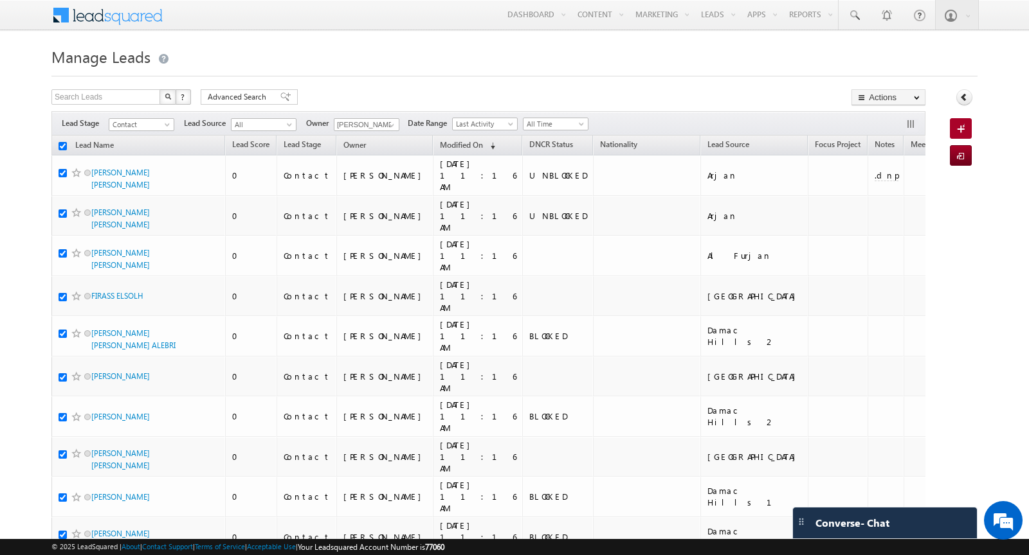
checkbox input "true"
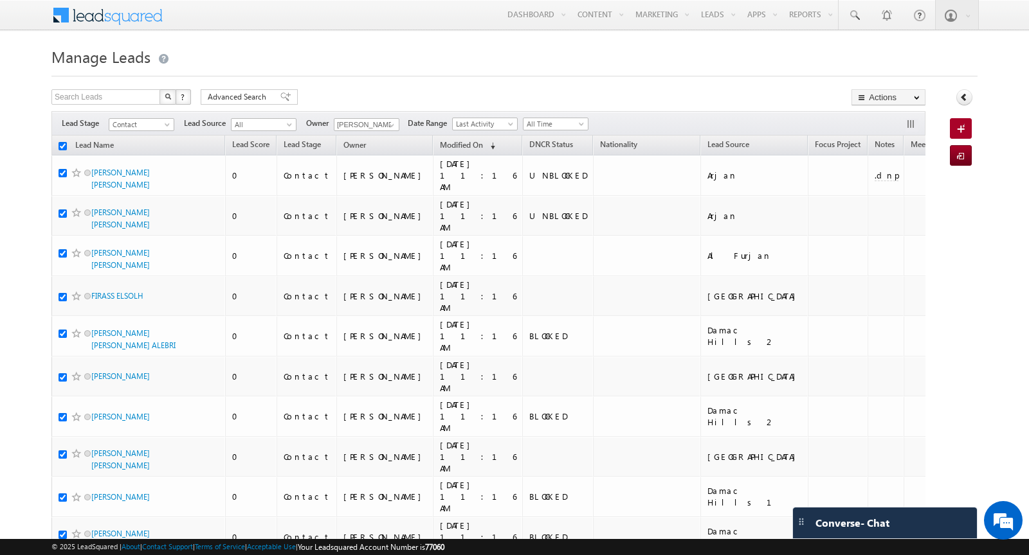
checkbox input "true"
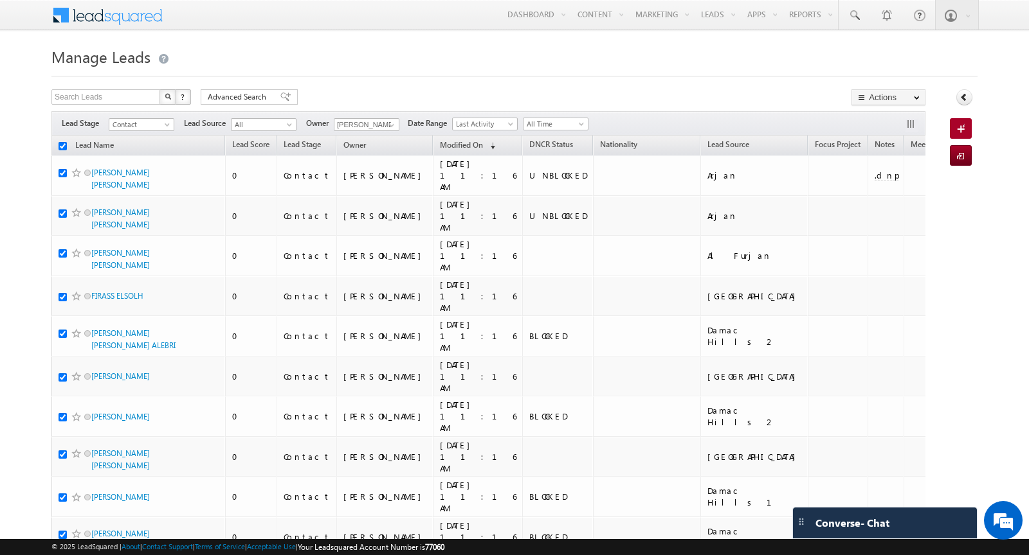
checkbox input "true"
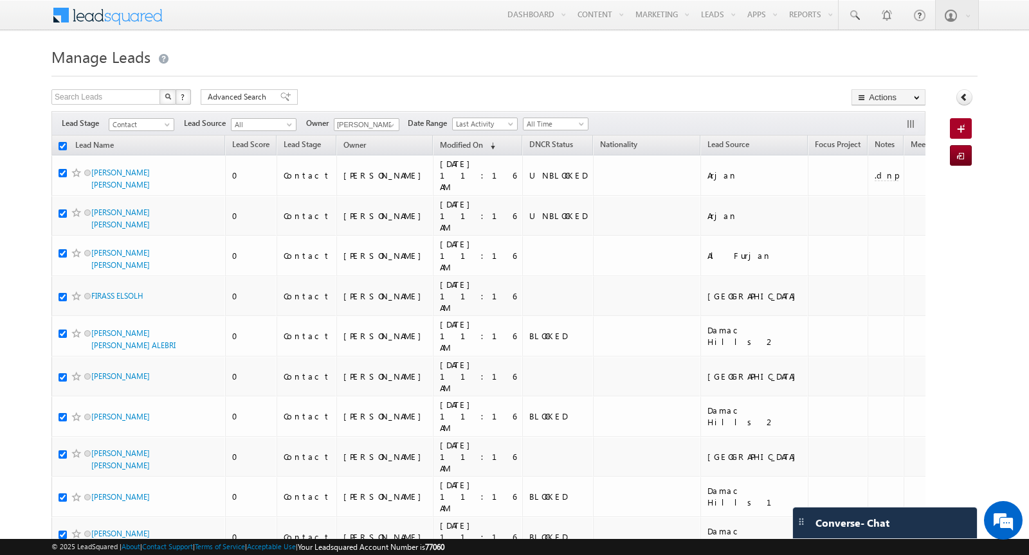
checkbox input "true"
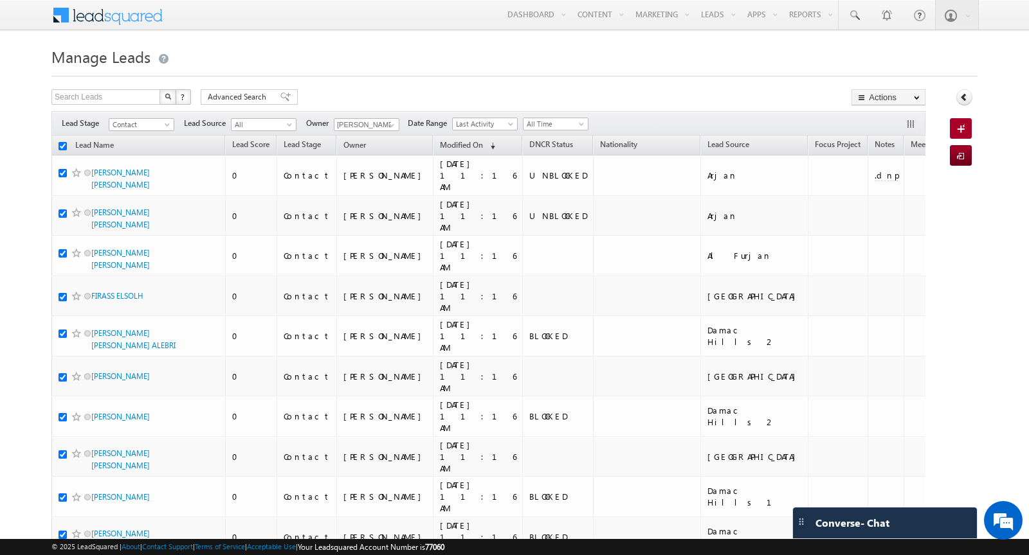
checkbox input "true"
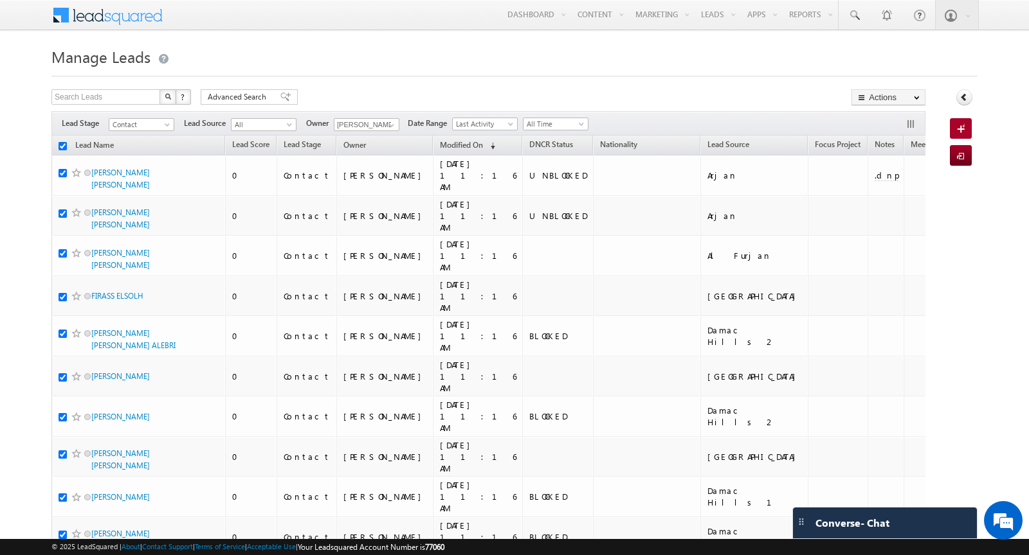
checkbox input "true"
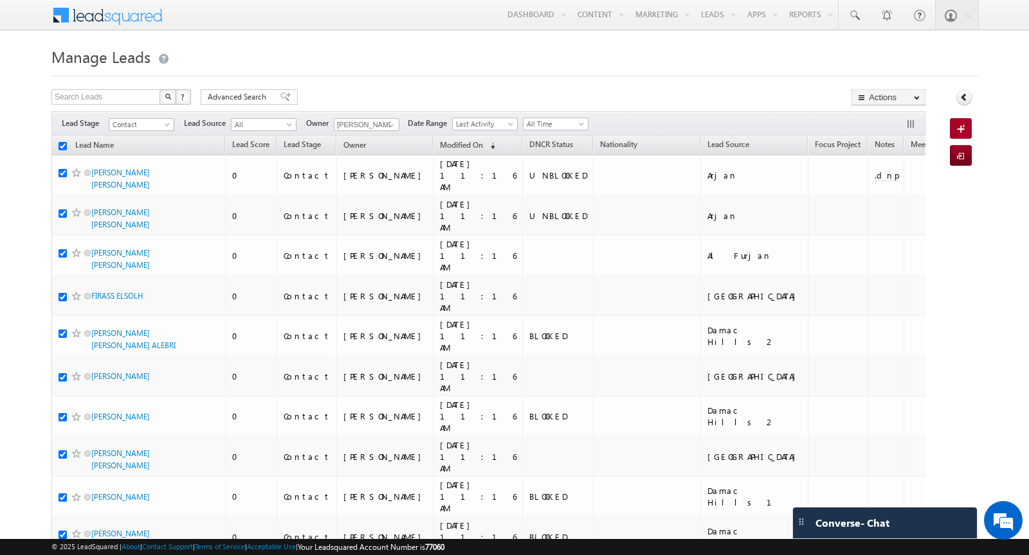
checkbox input "true"
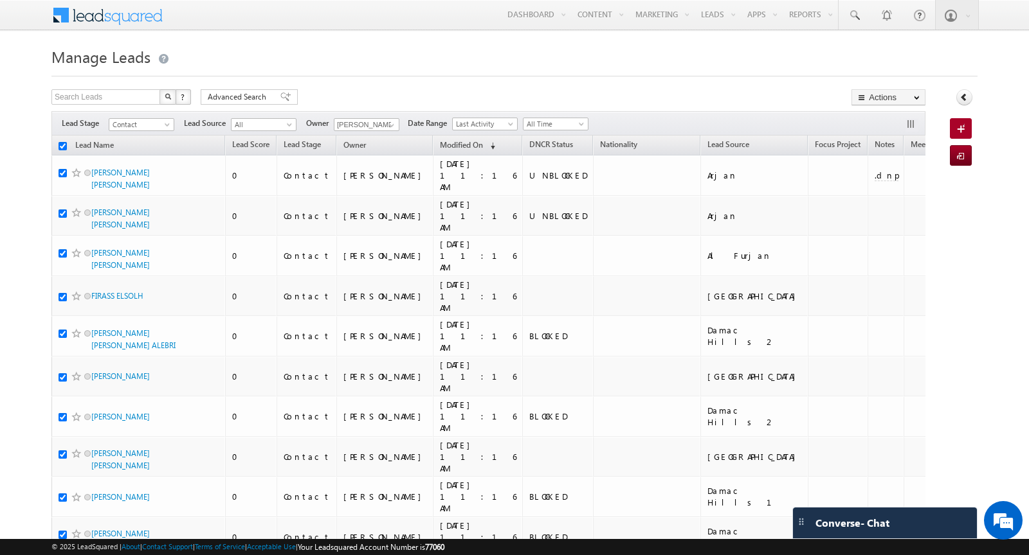
checkbox input "true"
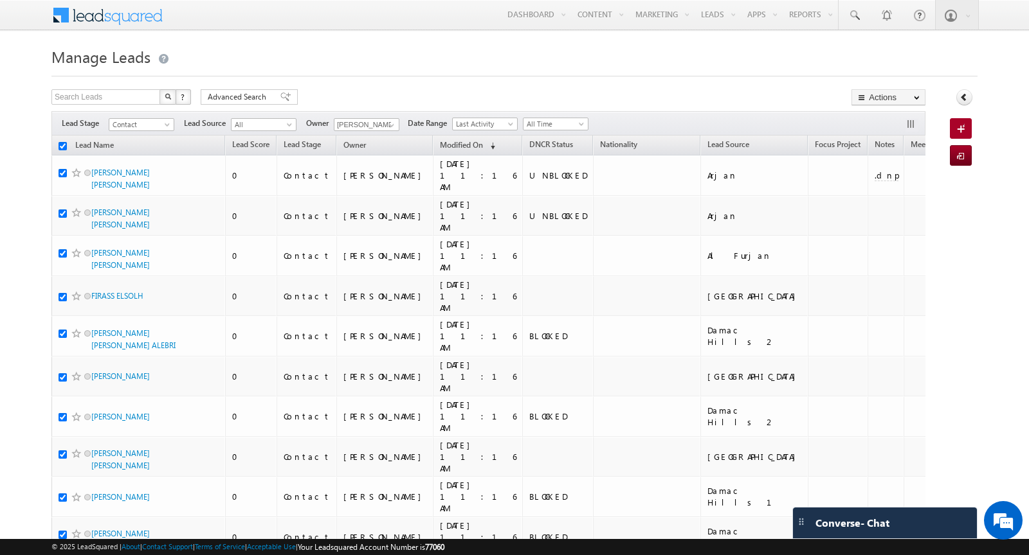
checkbox input "true"
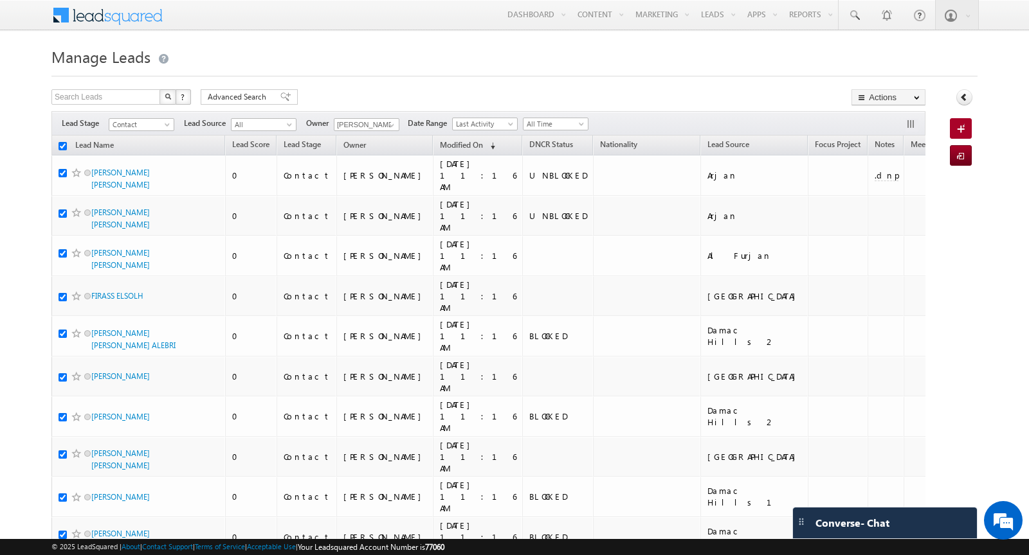
checkbox input "true"
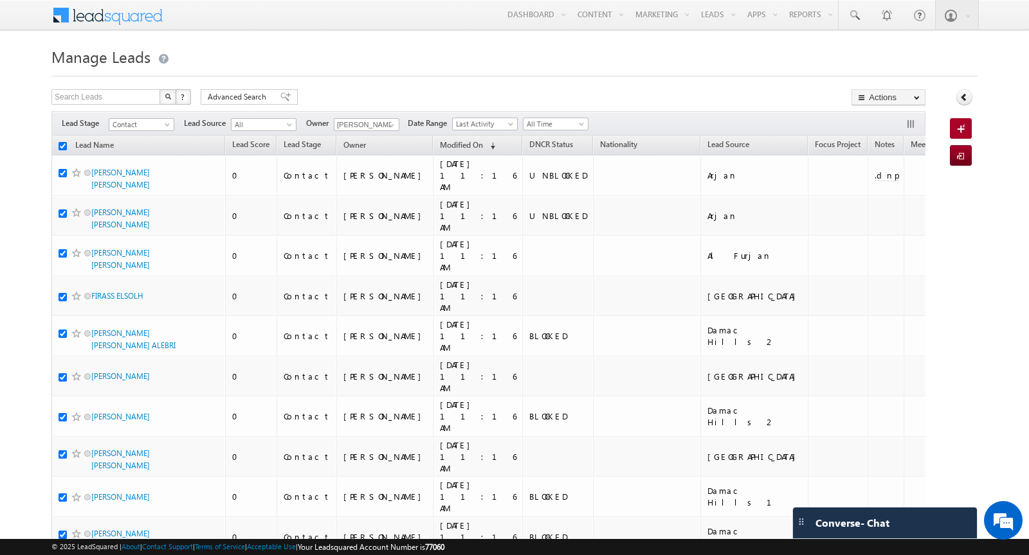
checkbox input "true"
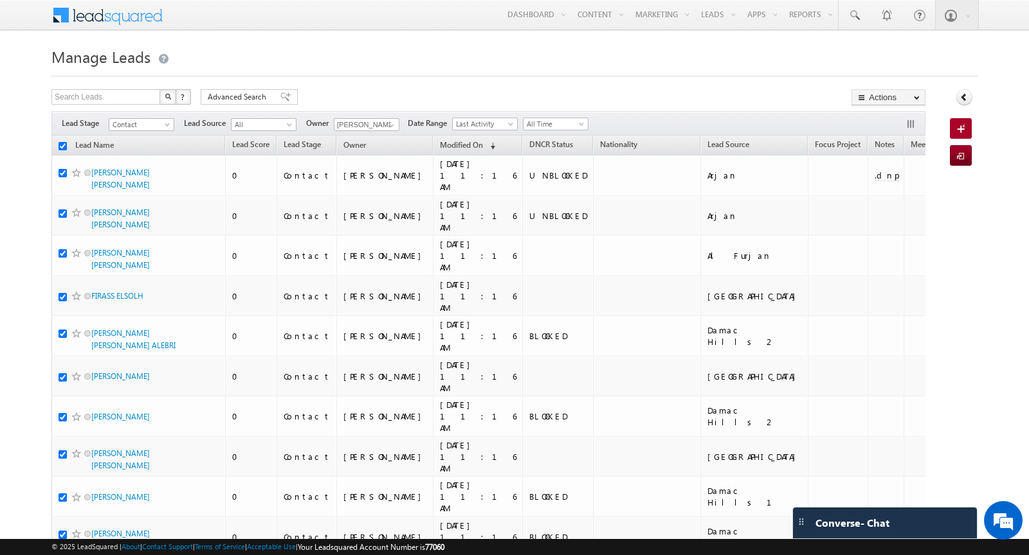
checkbox input "true"
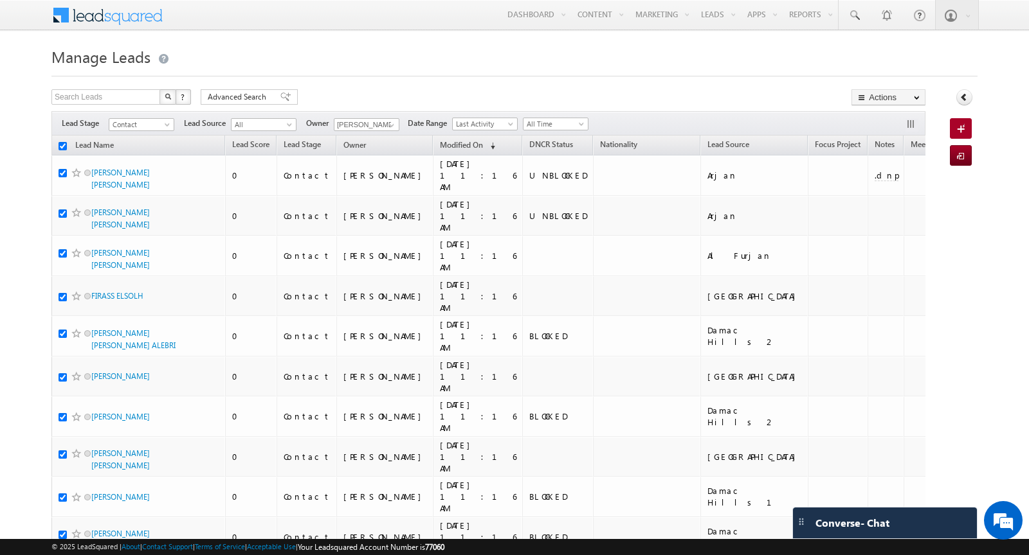
checkbox input "true"
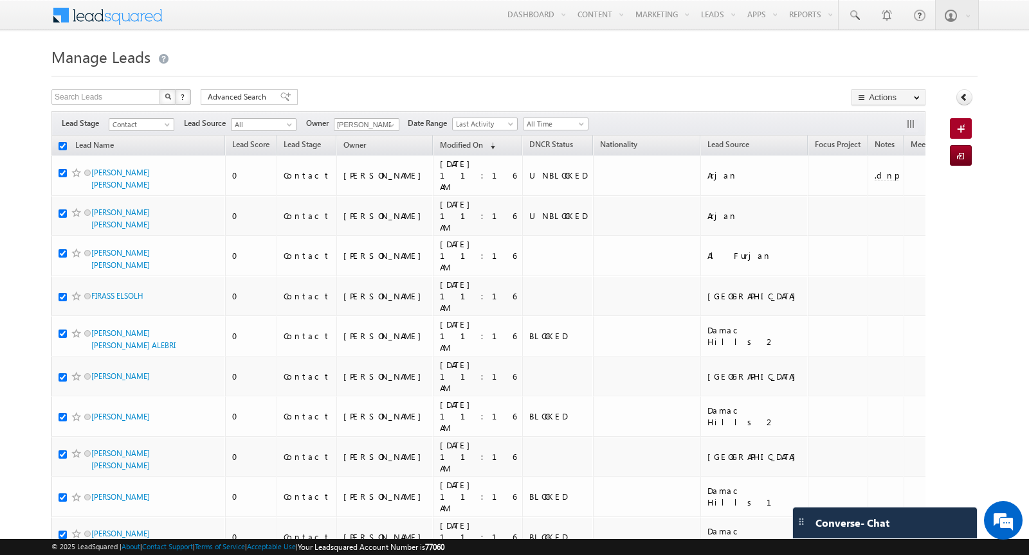
checkbox input "true"
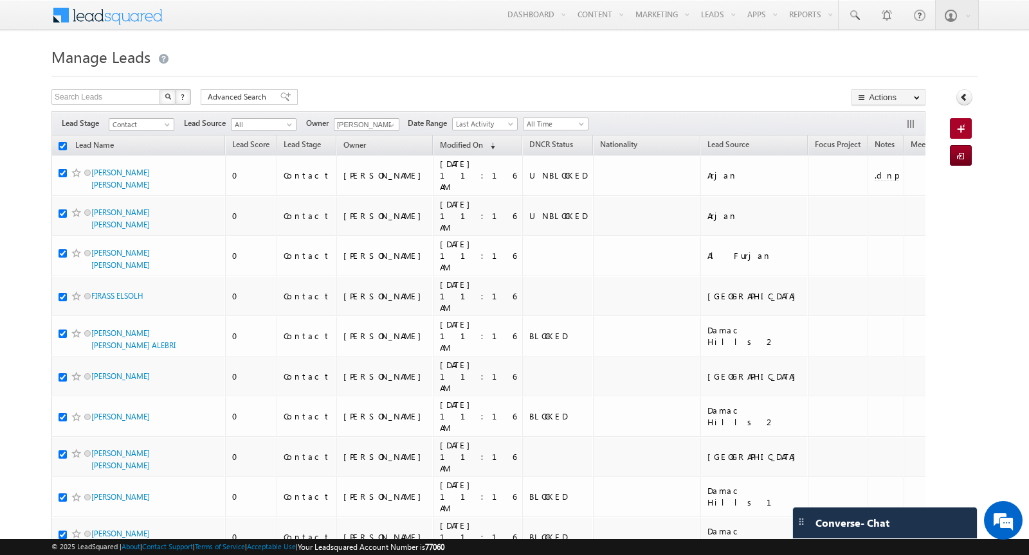
checkbox input "true"
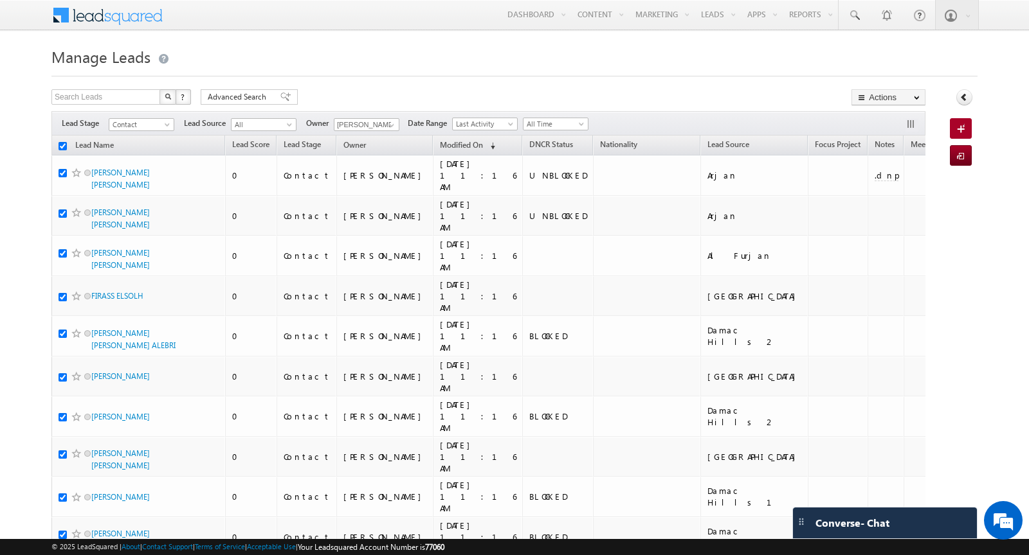
checkbox input "true"
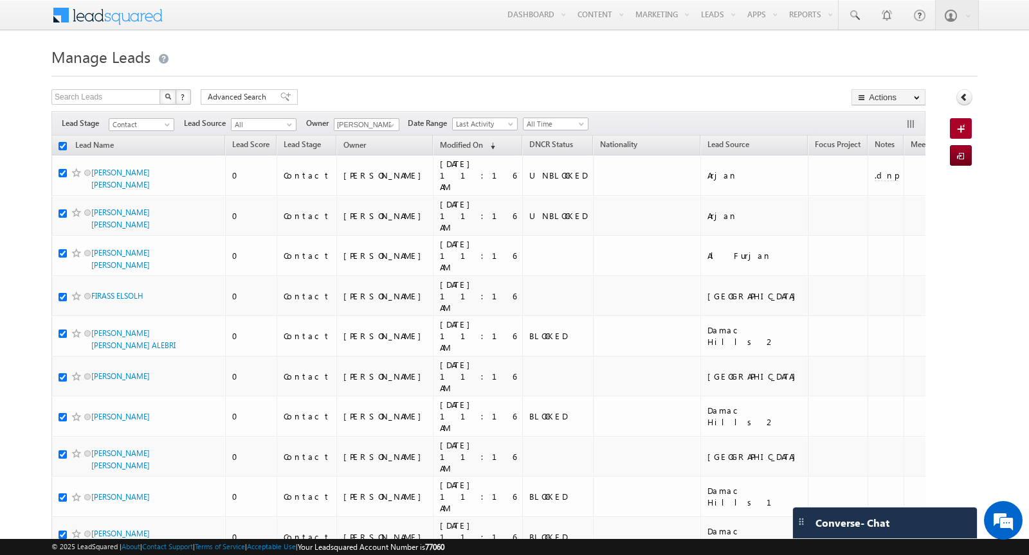
checkbox input "true"
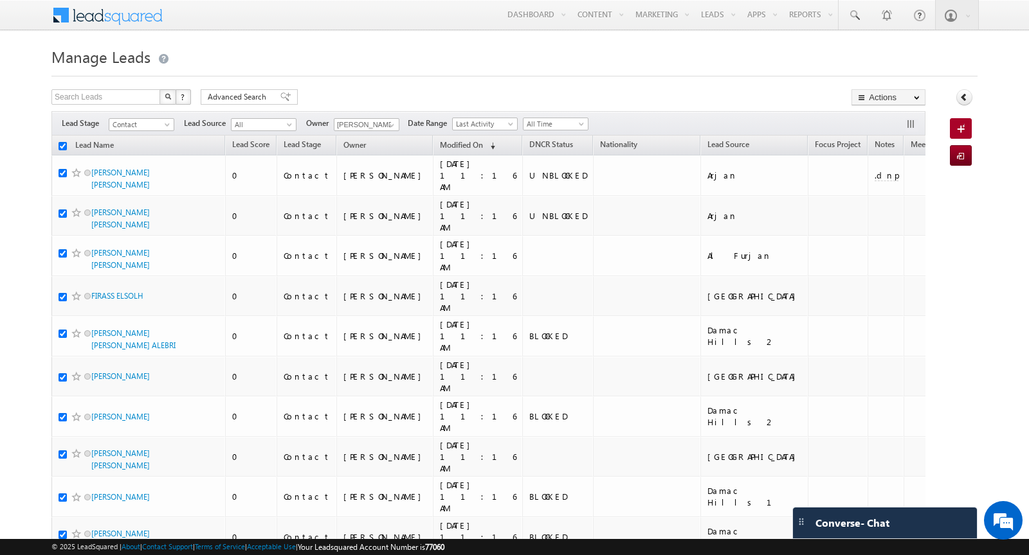
checkbox input "true"
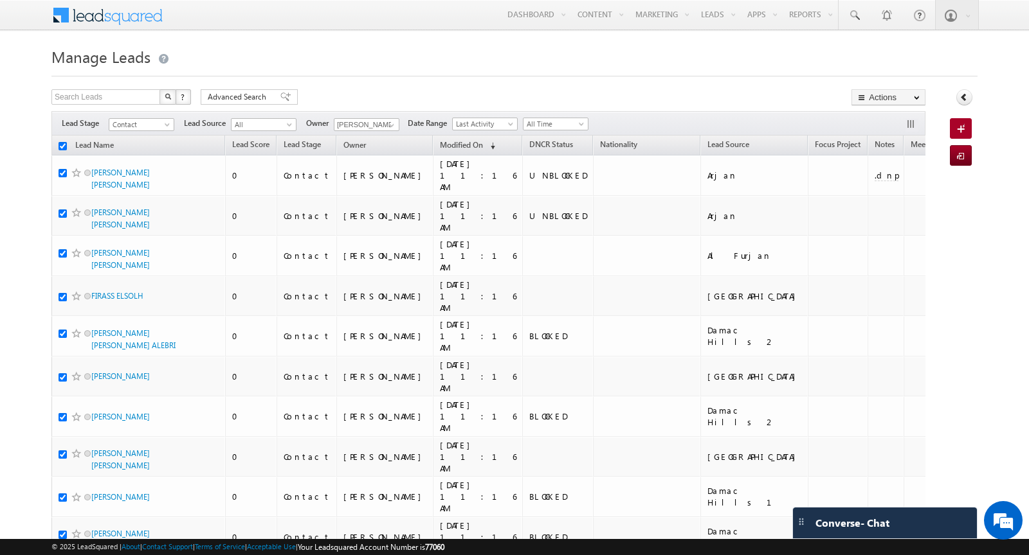
checkbox input "true"
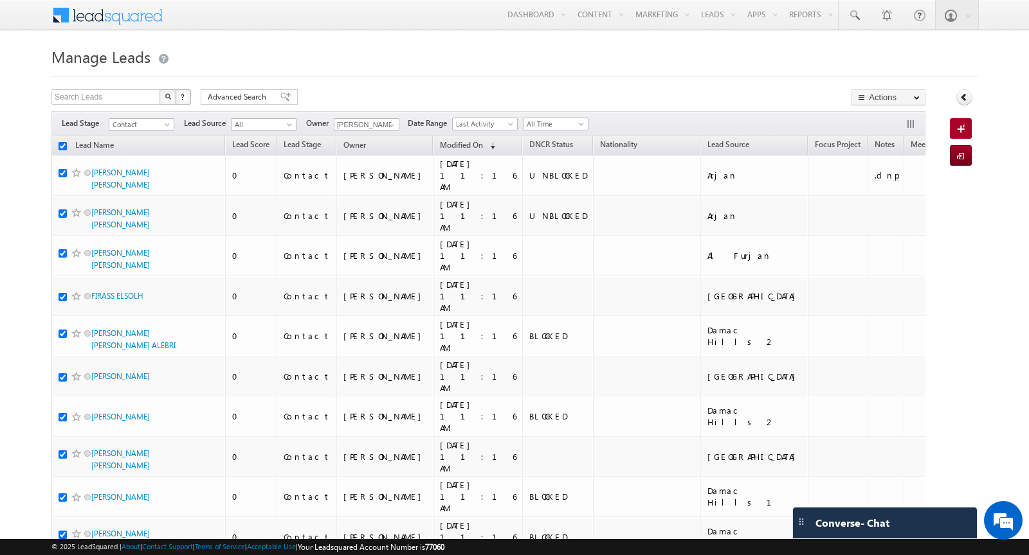
checkbox input "true"
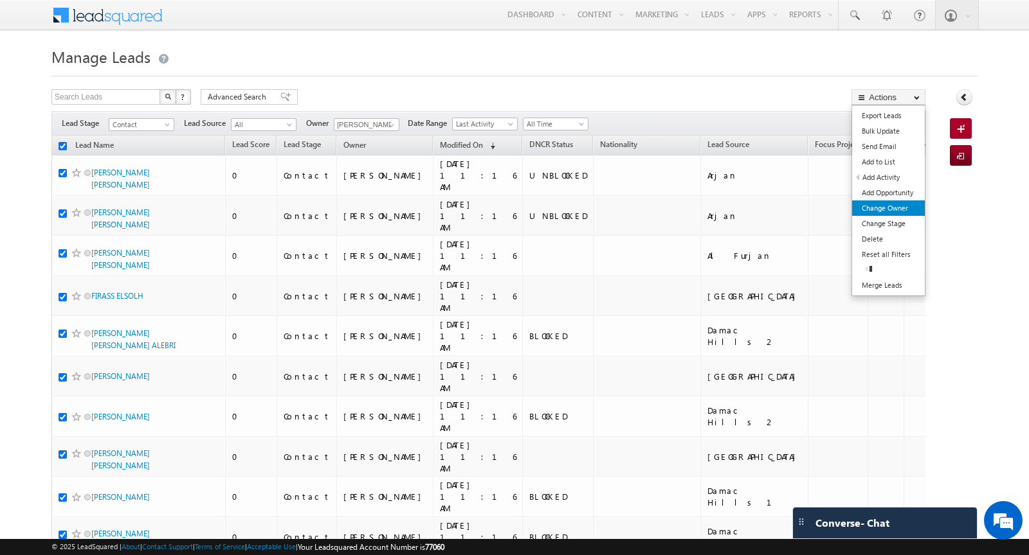
click at [891, 204] on link "Change Owner" at bounding box center [888, 208] width 73 height 15
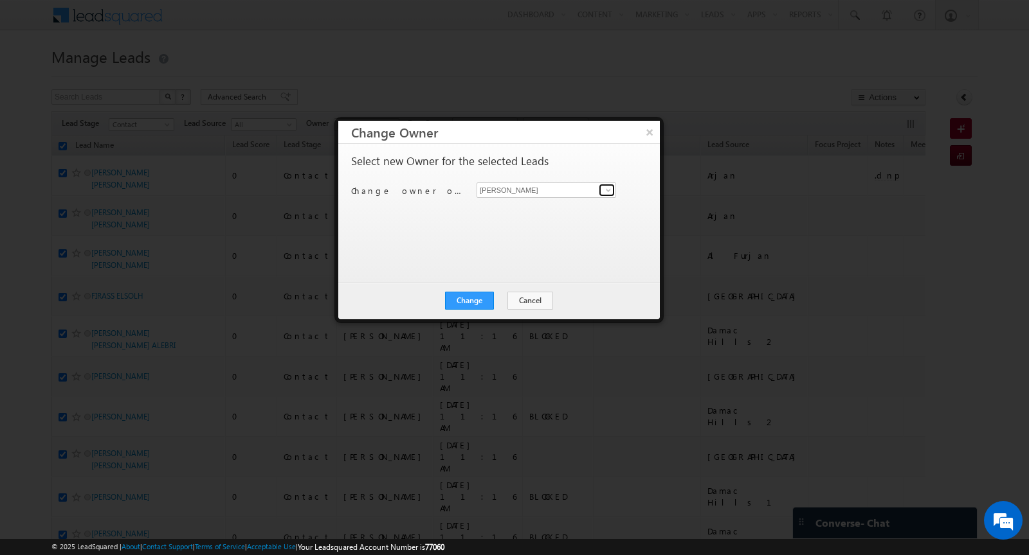
click at [606, 191] on span at bounding box center [608, 190] width 10 height 10
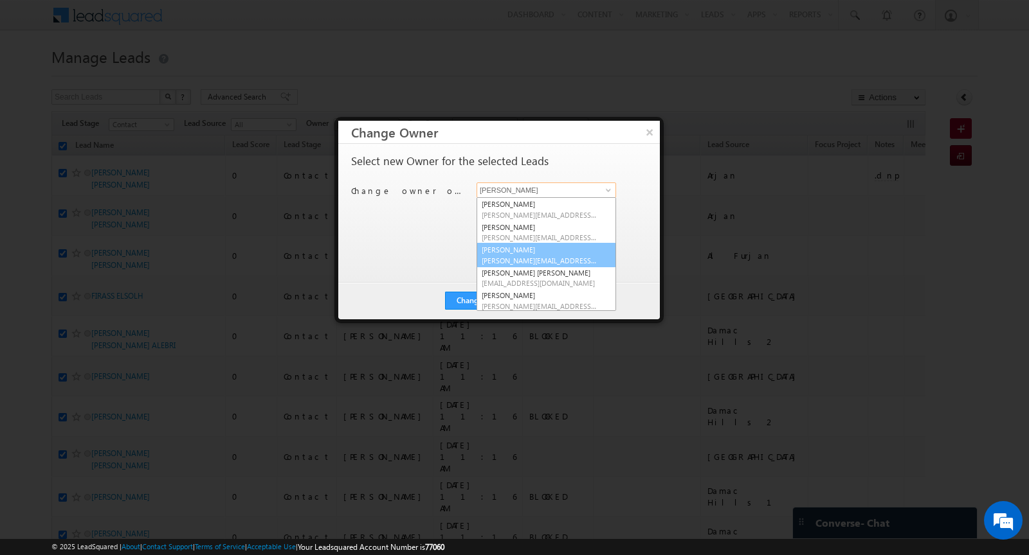
click at [551, 253] on link "Khyati Khyati@indglobal.ae" at bounding box center [545, 255] width 139 height 24
type input "Khyati"
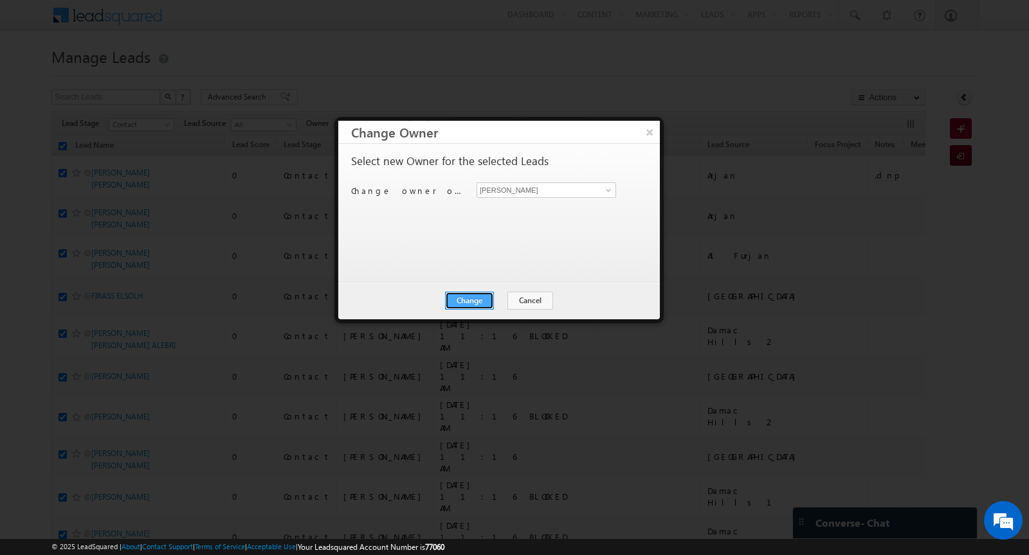
click at [471, 298] on button "Change" at bounding box center [469, 301] width 49 height 18
click at [506, 297] on button "Close" at bounding box center [500, 301] width 41 height 18
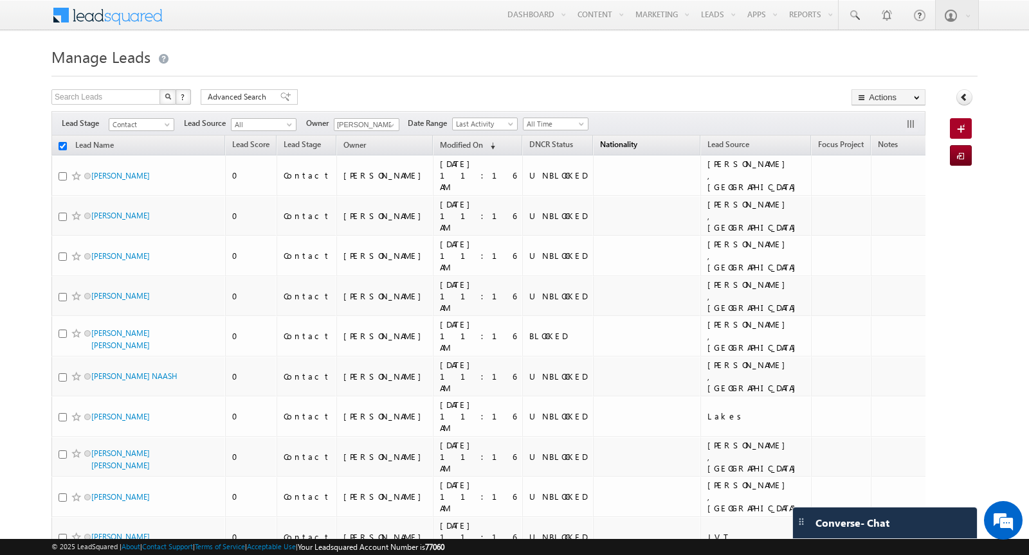
checkbox input "false"
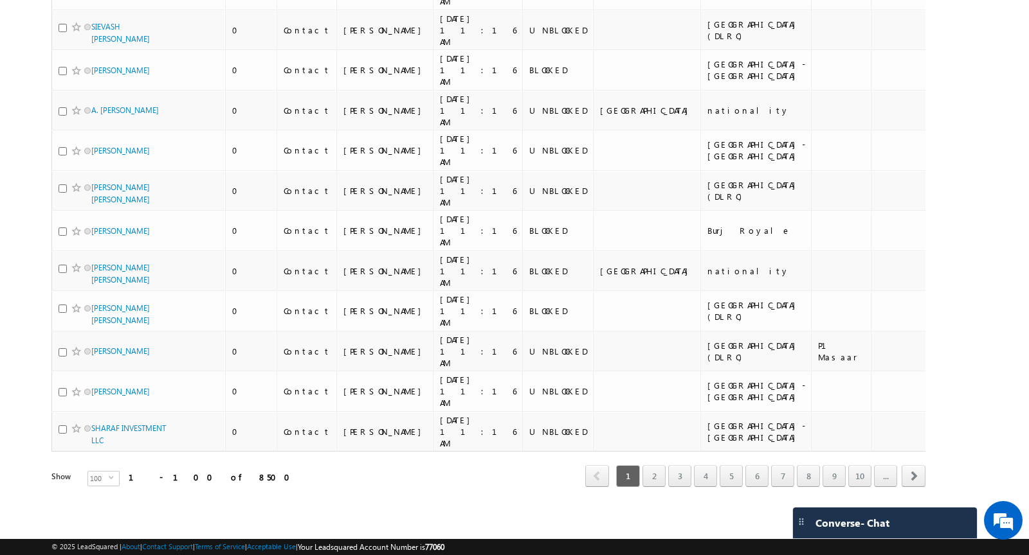
scroll to position [4405, 0]
